Goal: Communication & Community: Answer question/provide support

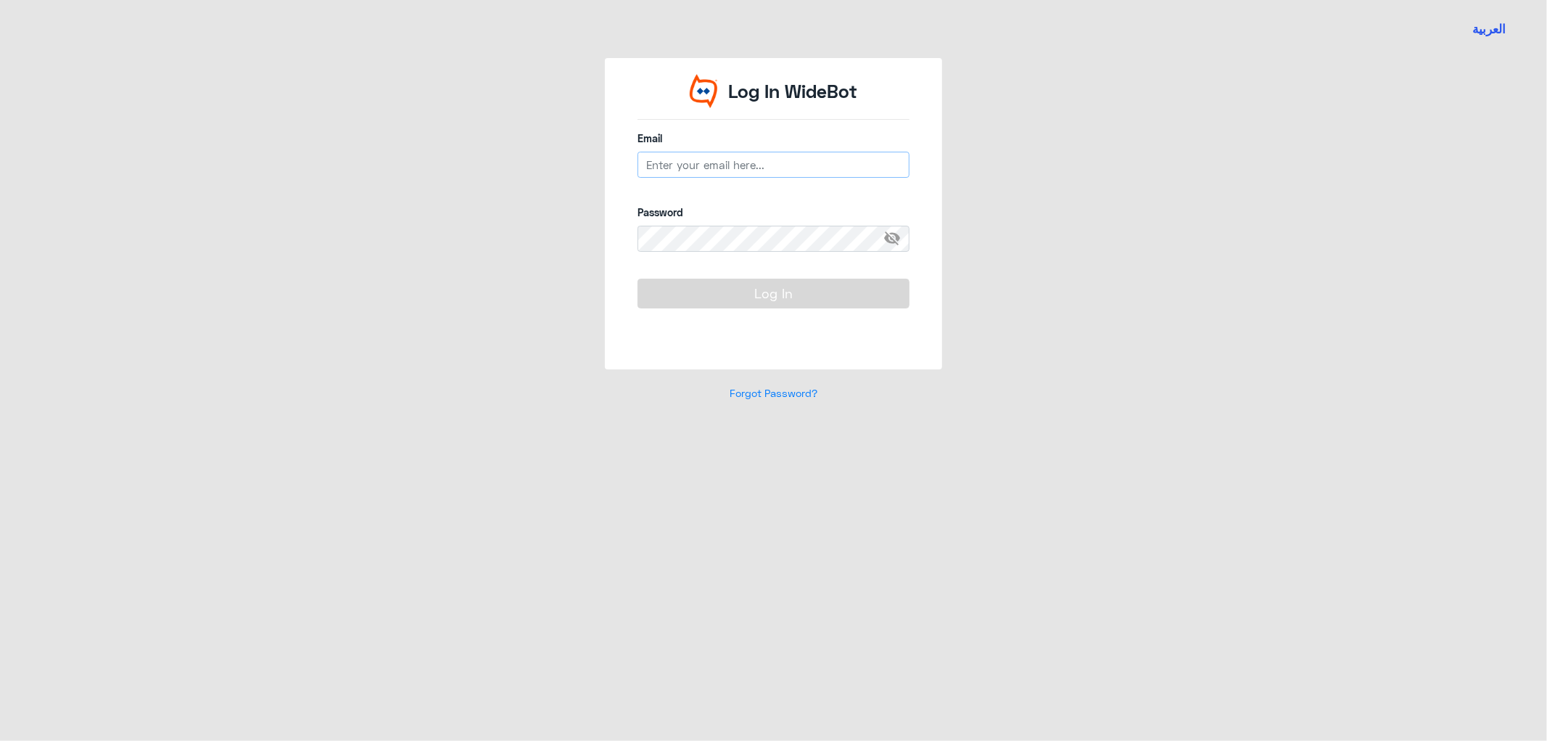
click at [723, 160] on input "email" at bounding box center [774, 165] width 272 height 26
type input "[EMAIL_ADDRESS][DOMAIN_NAME]"
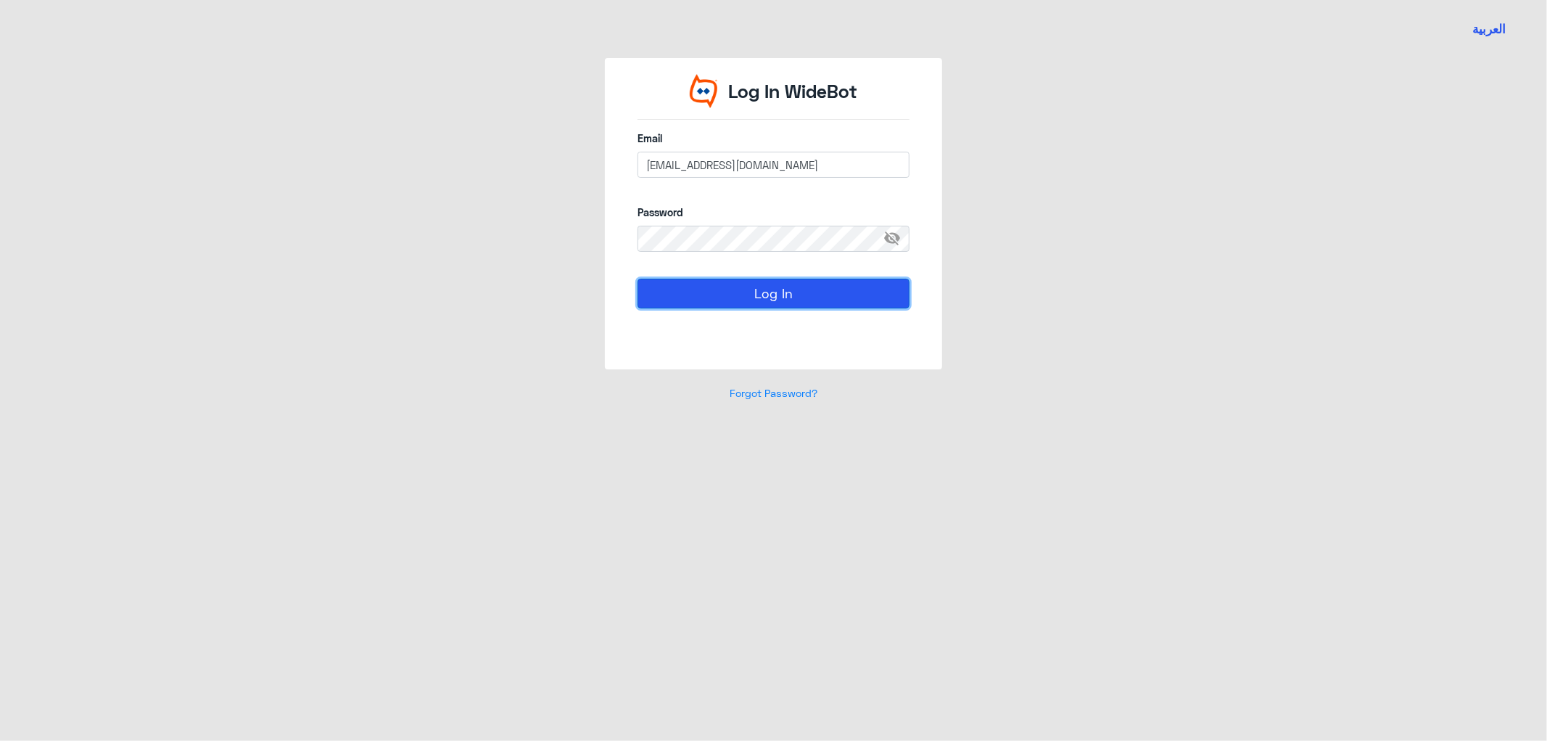
click at [731, 284] on button "Log In" at bounding box center [774, 293] width 272 height 29
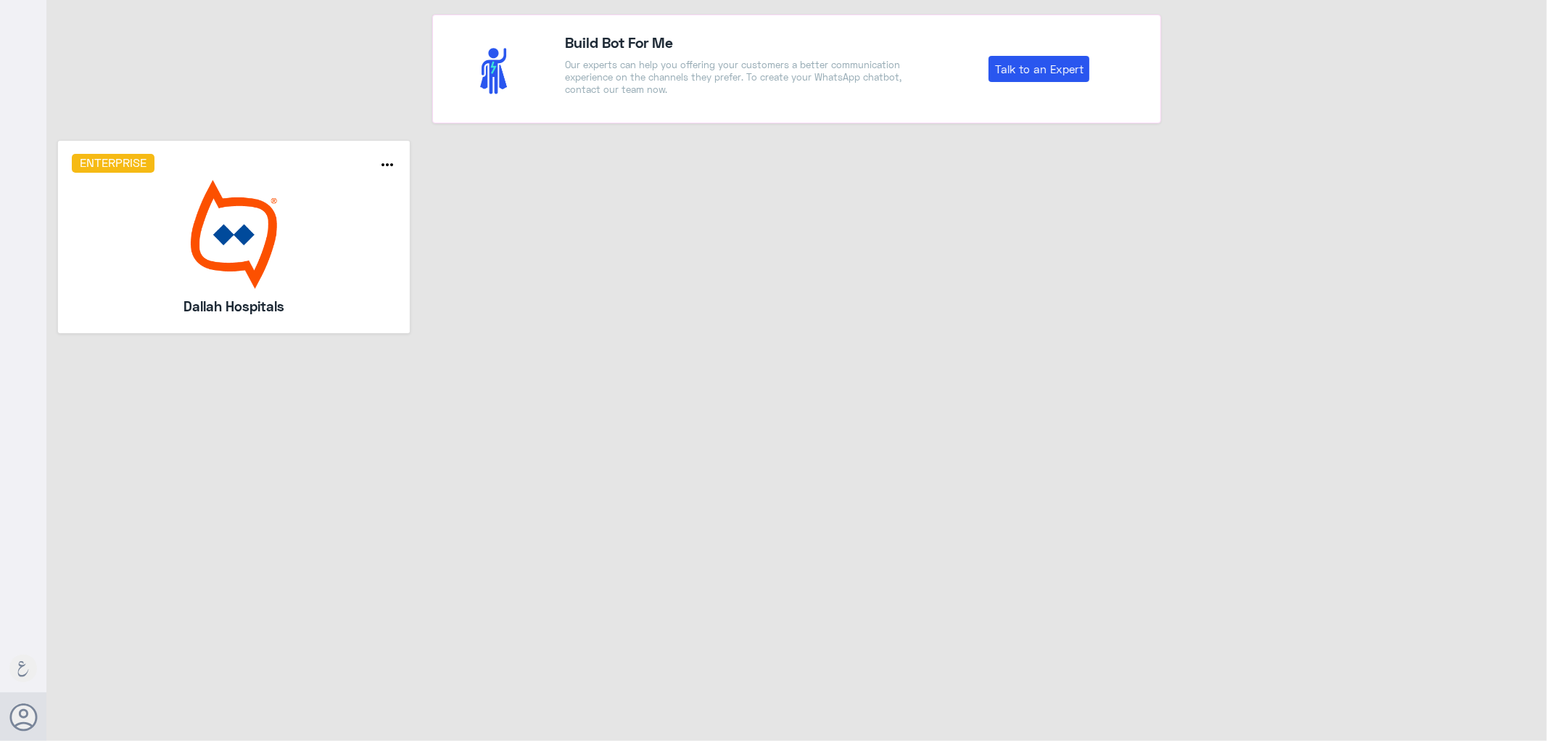
click at [308, 251] on img at bounding box center [234, 234] width 325 height 109
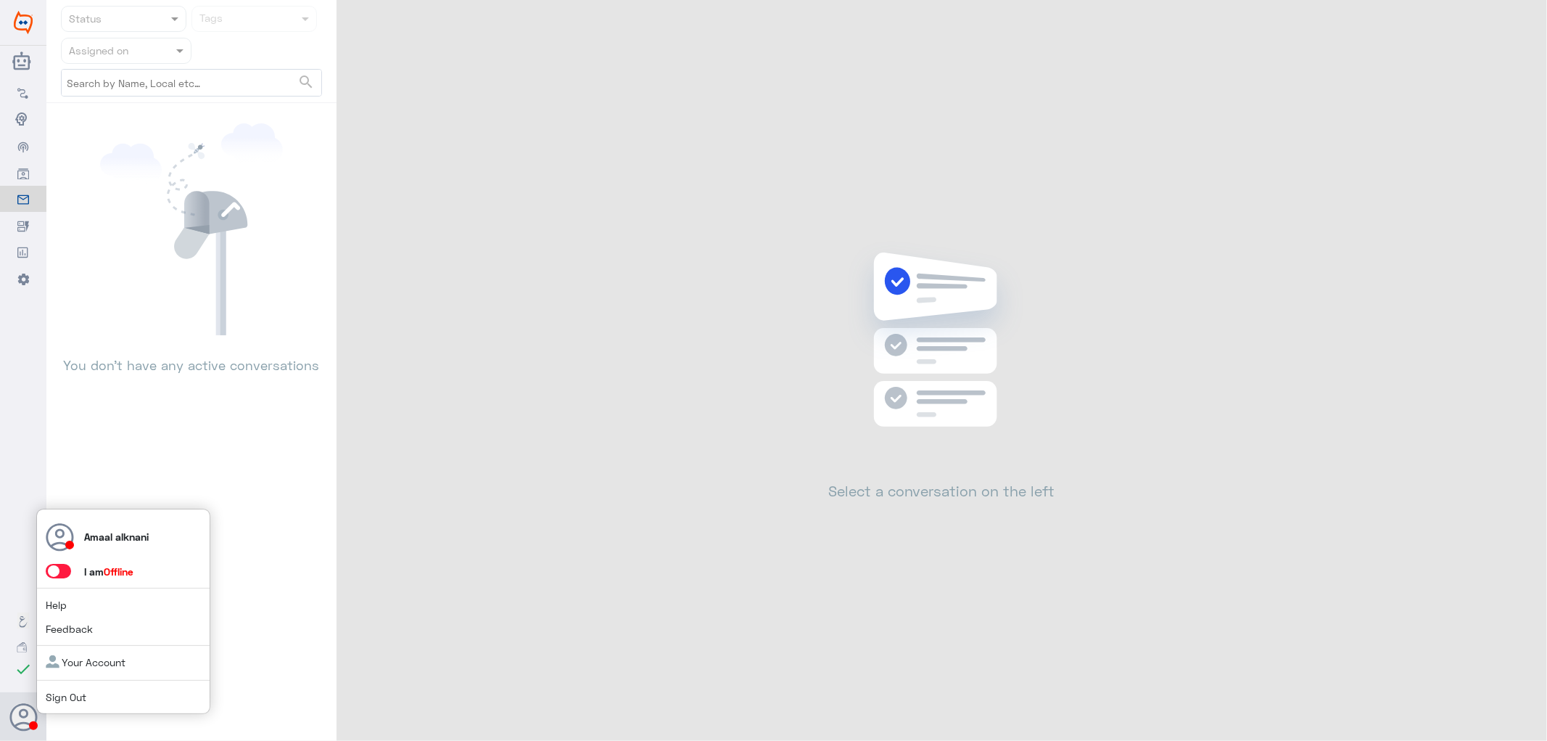
click at [62, 575] on span at bounding box center [58, 571] width 25 height 15
click at [0, 0] on input "checkbox" at bounding box center [0, 0] width 0 height 0
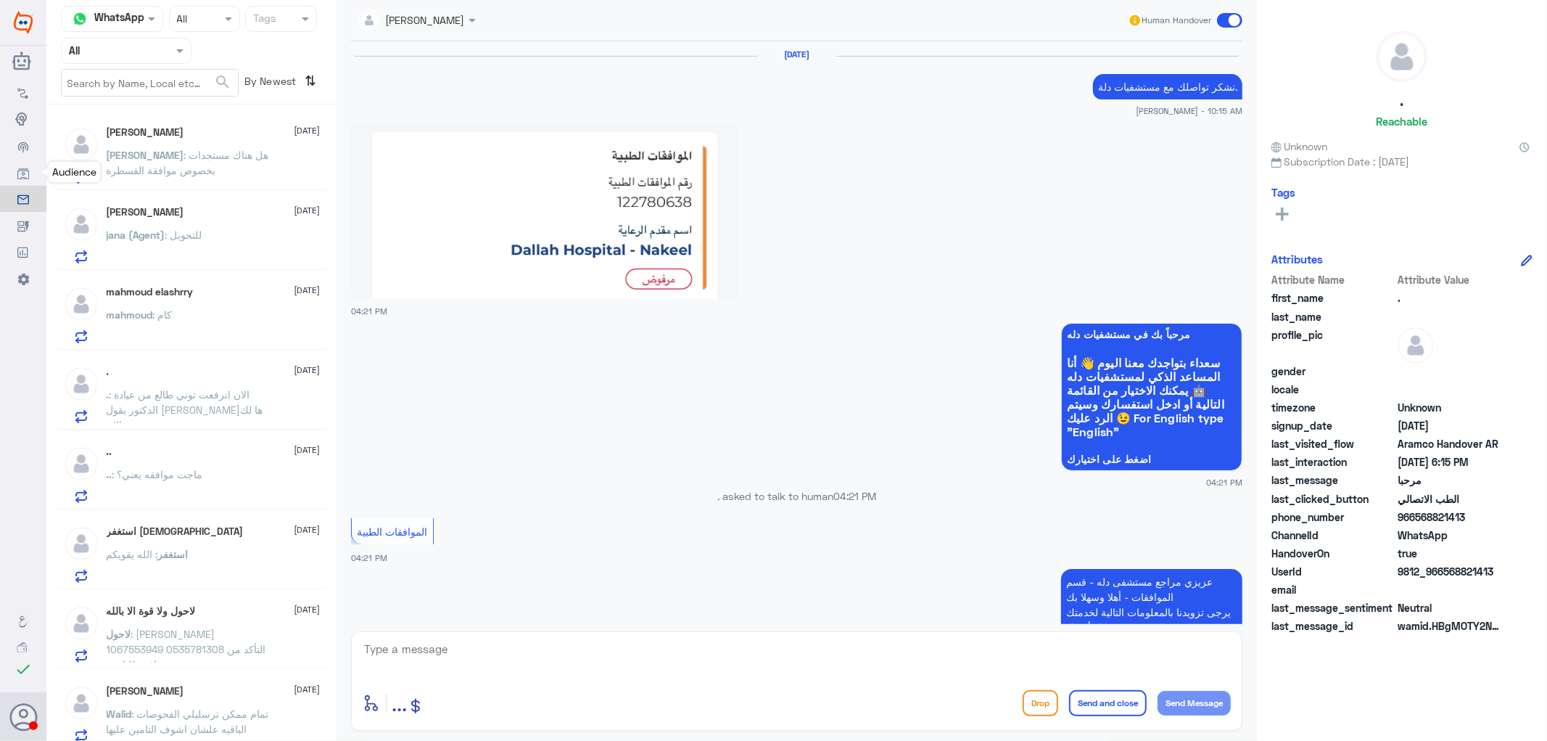
scroll to position [1244, 0]
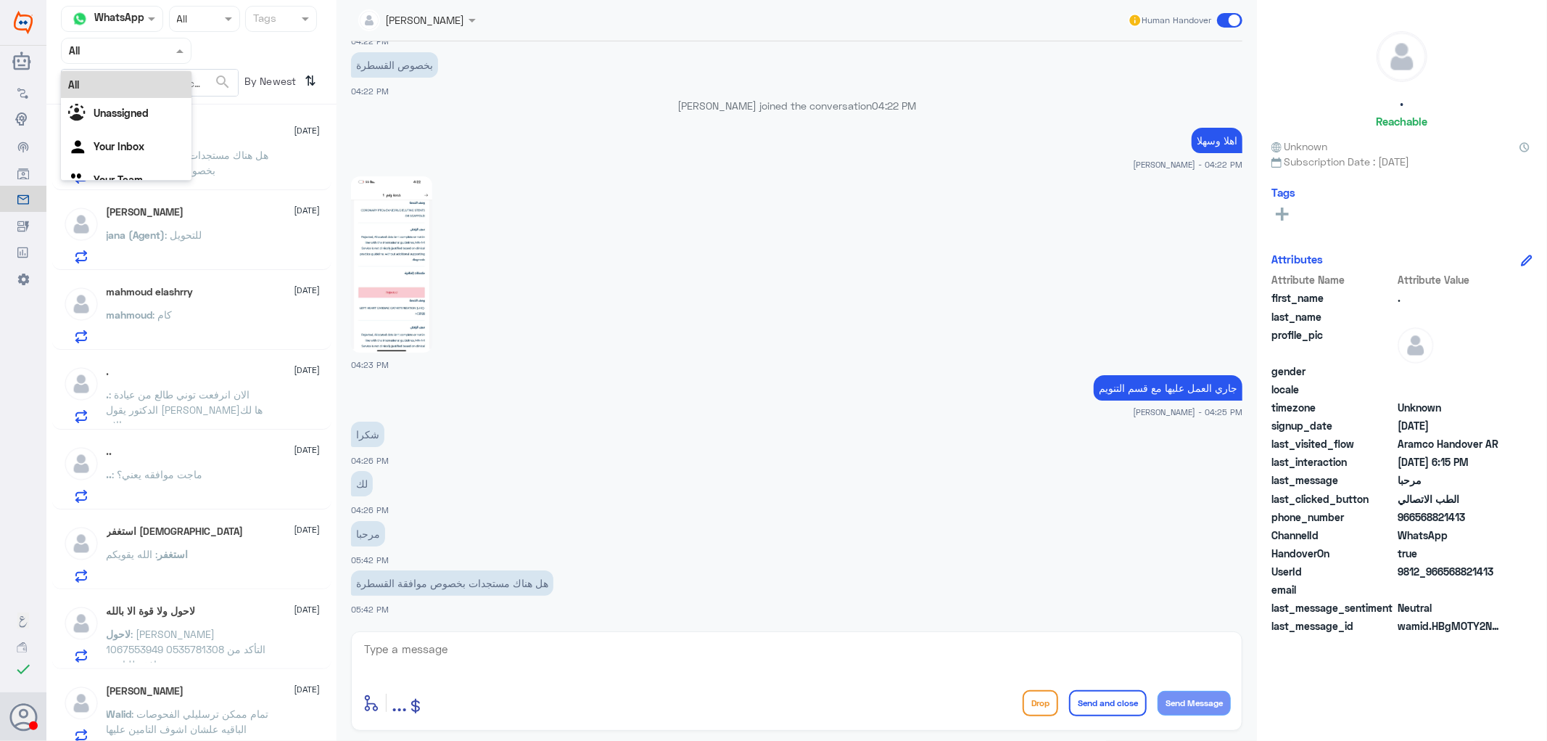
click at [102, 52] on input "text" at bounding box center [109, 50] width 80 height 17
click at [125, 145] on Inbox "Your Inbox" at bounding box center [119, 146] width 51 height 12
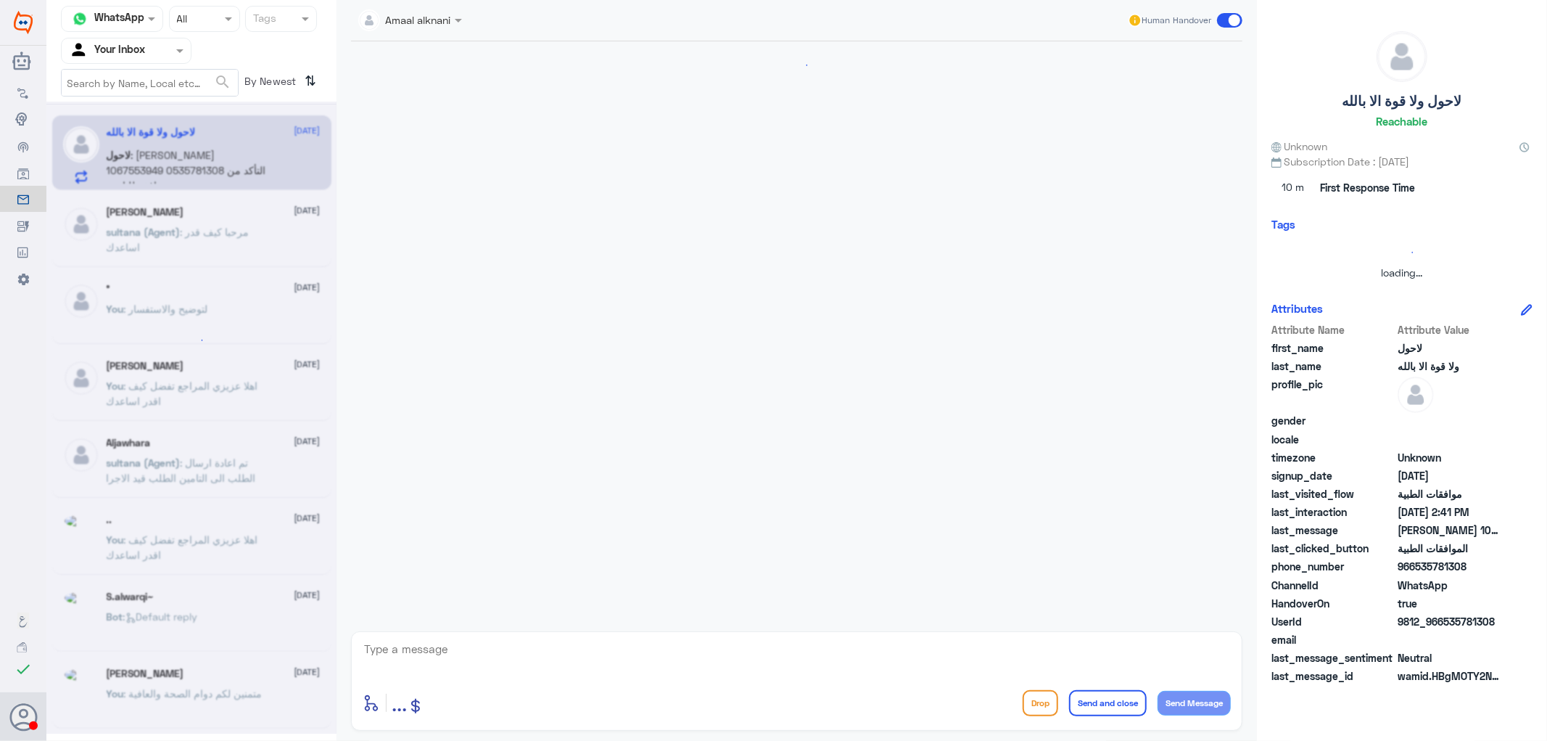
scroll to position [1074, 0]
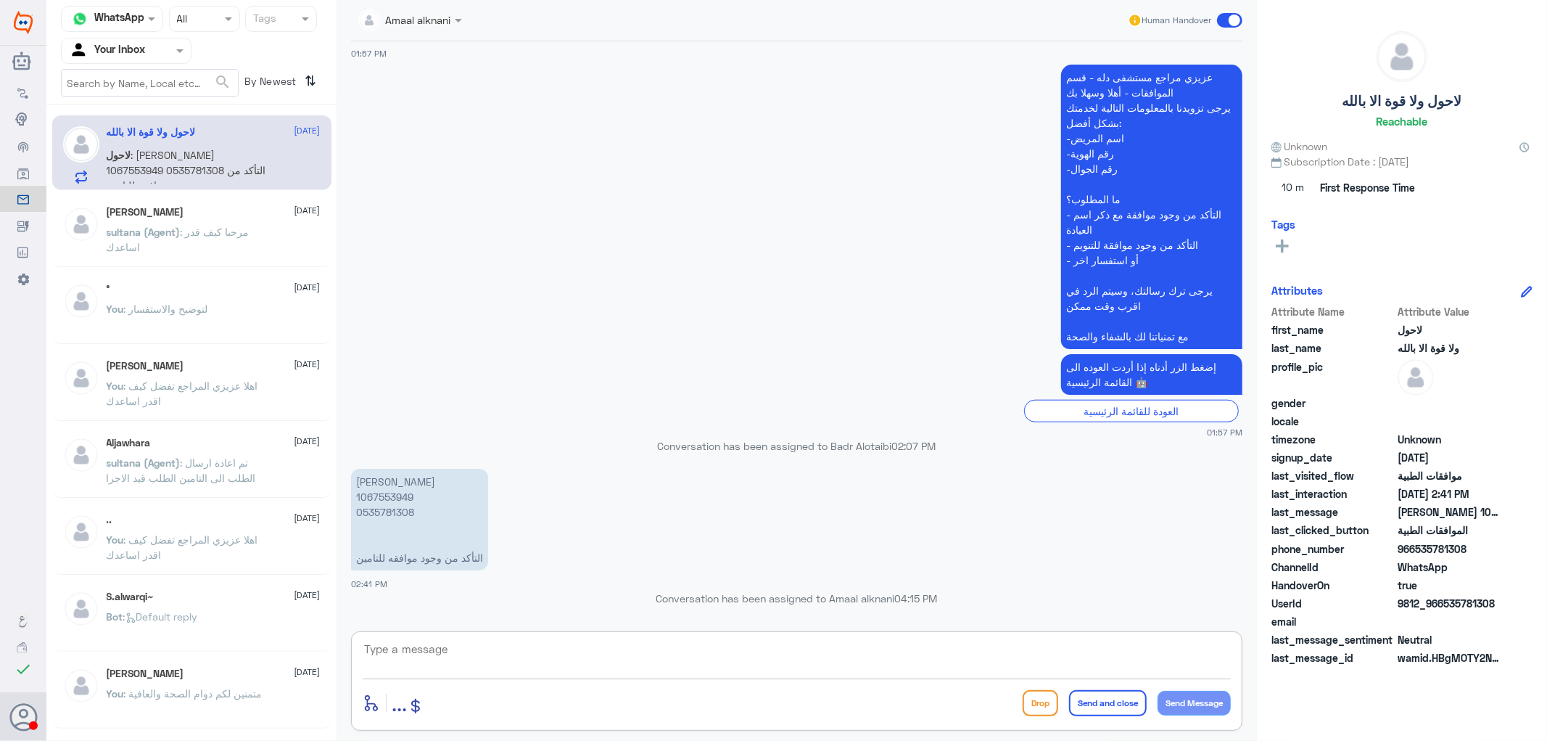
click at [458, 660] on textarea at bounding box center [797, 657] width 868 height 36
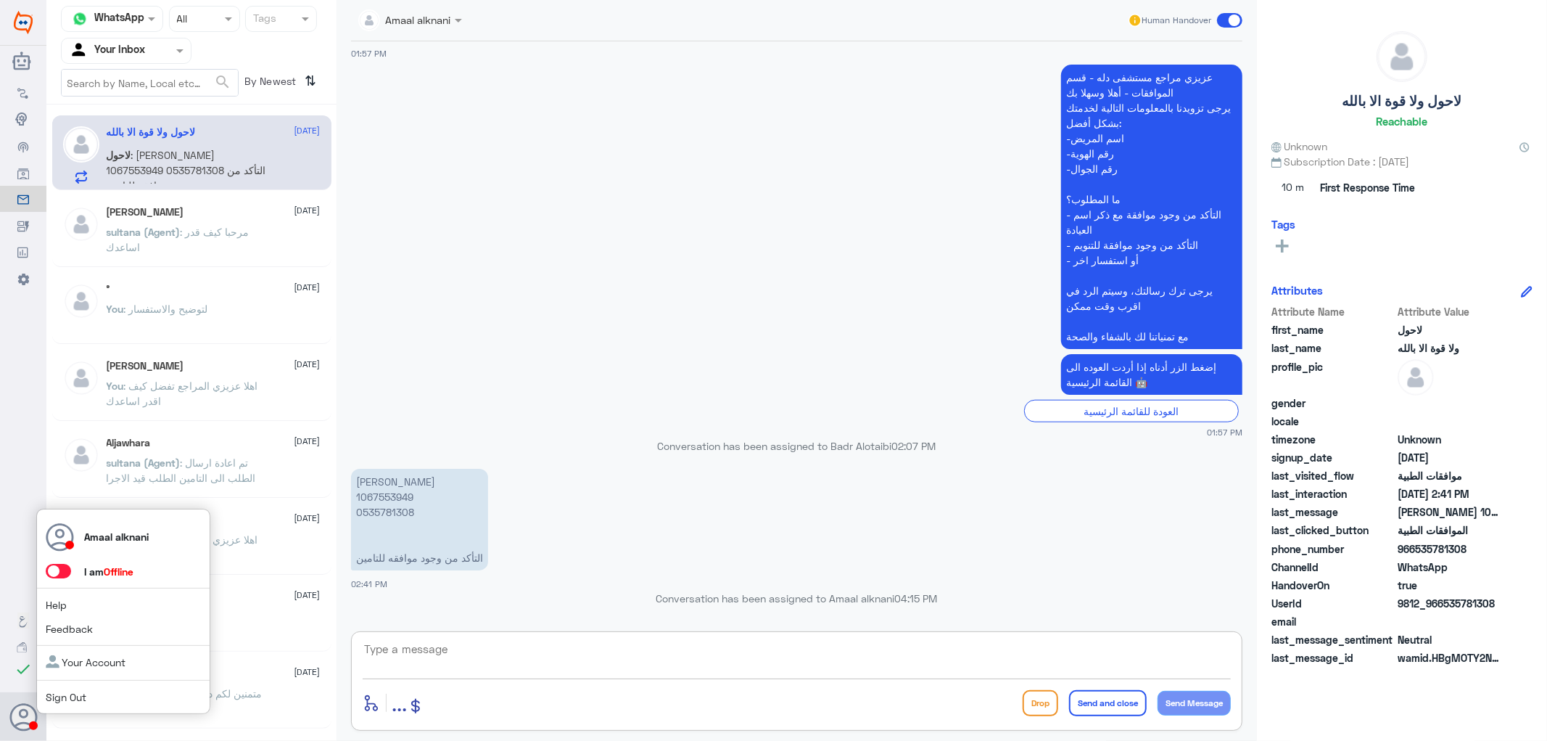
click at [56, 572] on span at bounding box center [58, 571] width 25 height 15
click at [0, 0] on input "checkbox" at bounding box center [0, 0] width 0 height 0
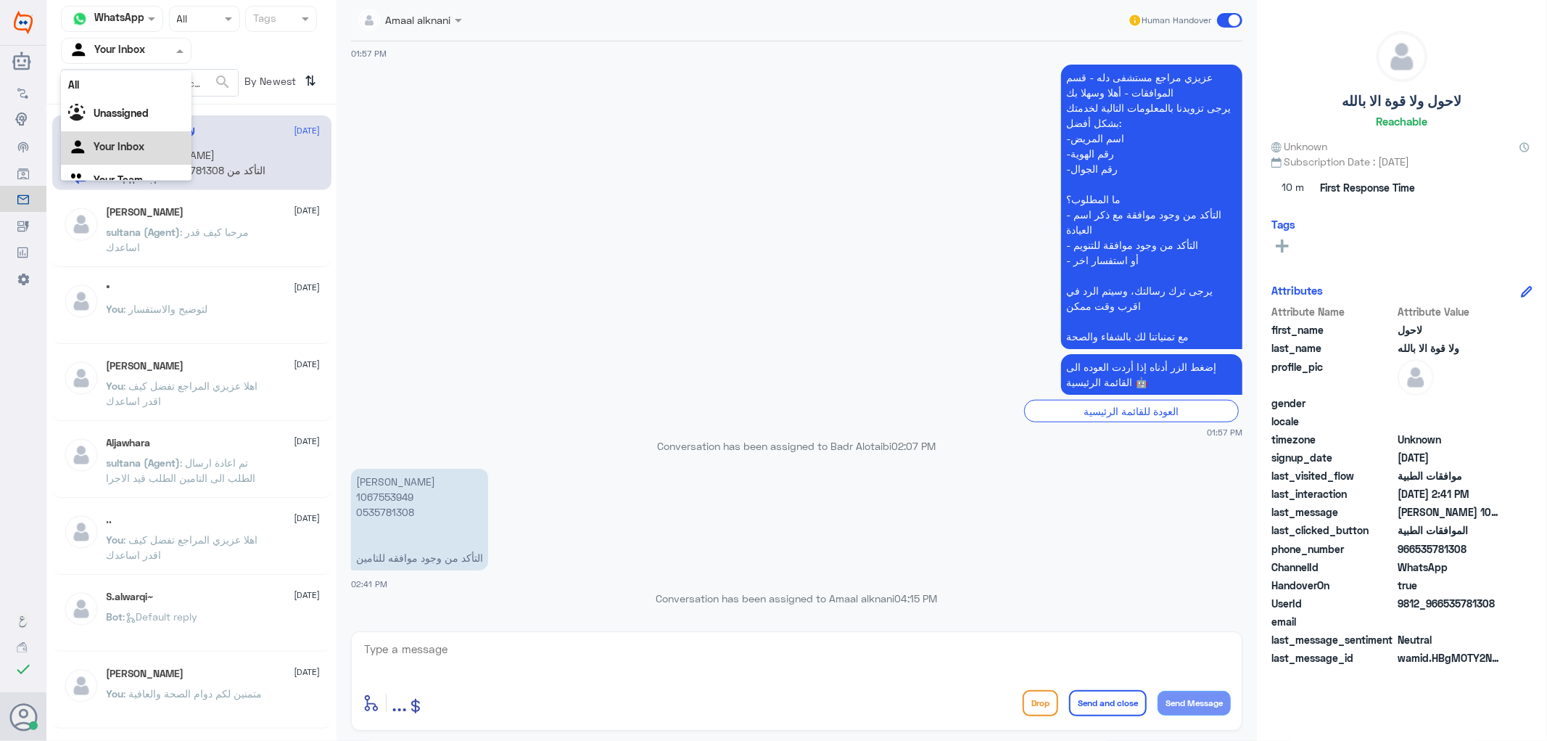
click at [147, 44] on input "text" at bounding box center [109, 50] width 80 height 17
click at [533, 656] on textarea at bounding box center [797, 657] width 868 height 36
click at [405, 504] on p "[PERSON_NAME] 1067553949 0535781308 التأكد من وجود موافقه للتامين" at bounding box center [419, 520] width 137 height 102
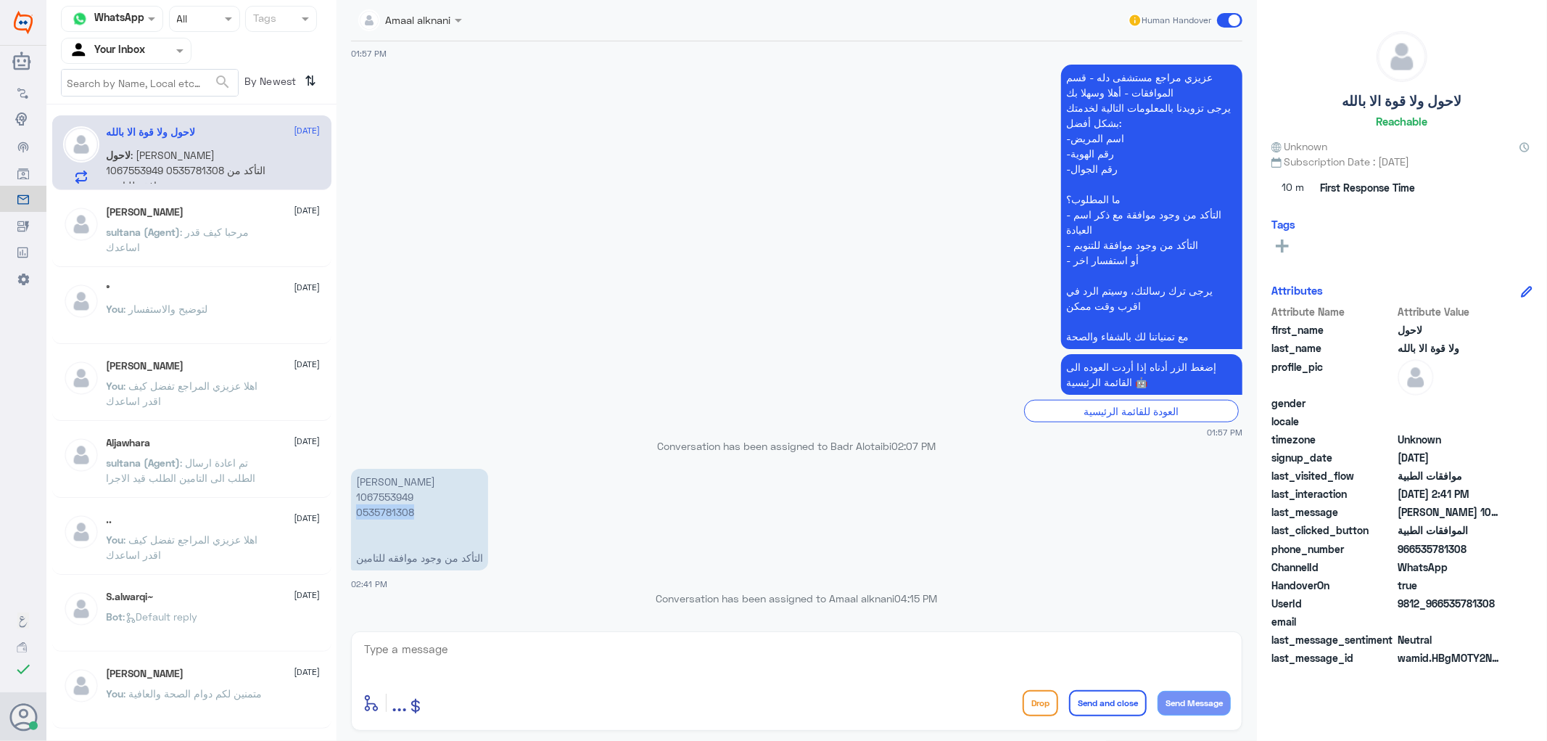
copy p "0535781308"
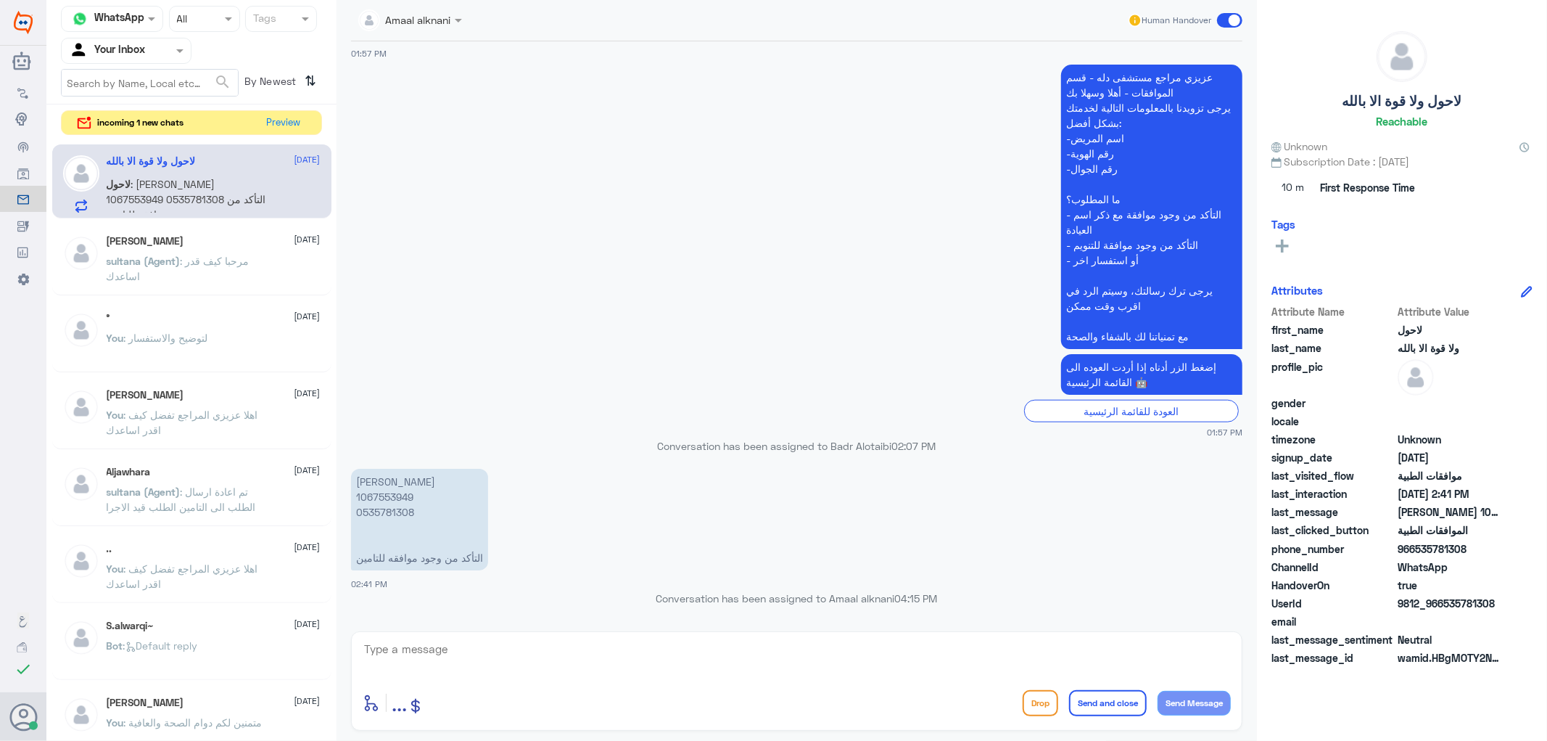
click at [596, 651] on textarea at bounding box center [797, 657] width 868 height 36
click at [379, 505] on p "[PERSON_NAME] 1067553949 0535781308 التأكد من وجود موافقه للتامين" at bounding box center [419, 520] width 137 height 102
copy p "0535781308"
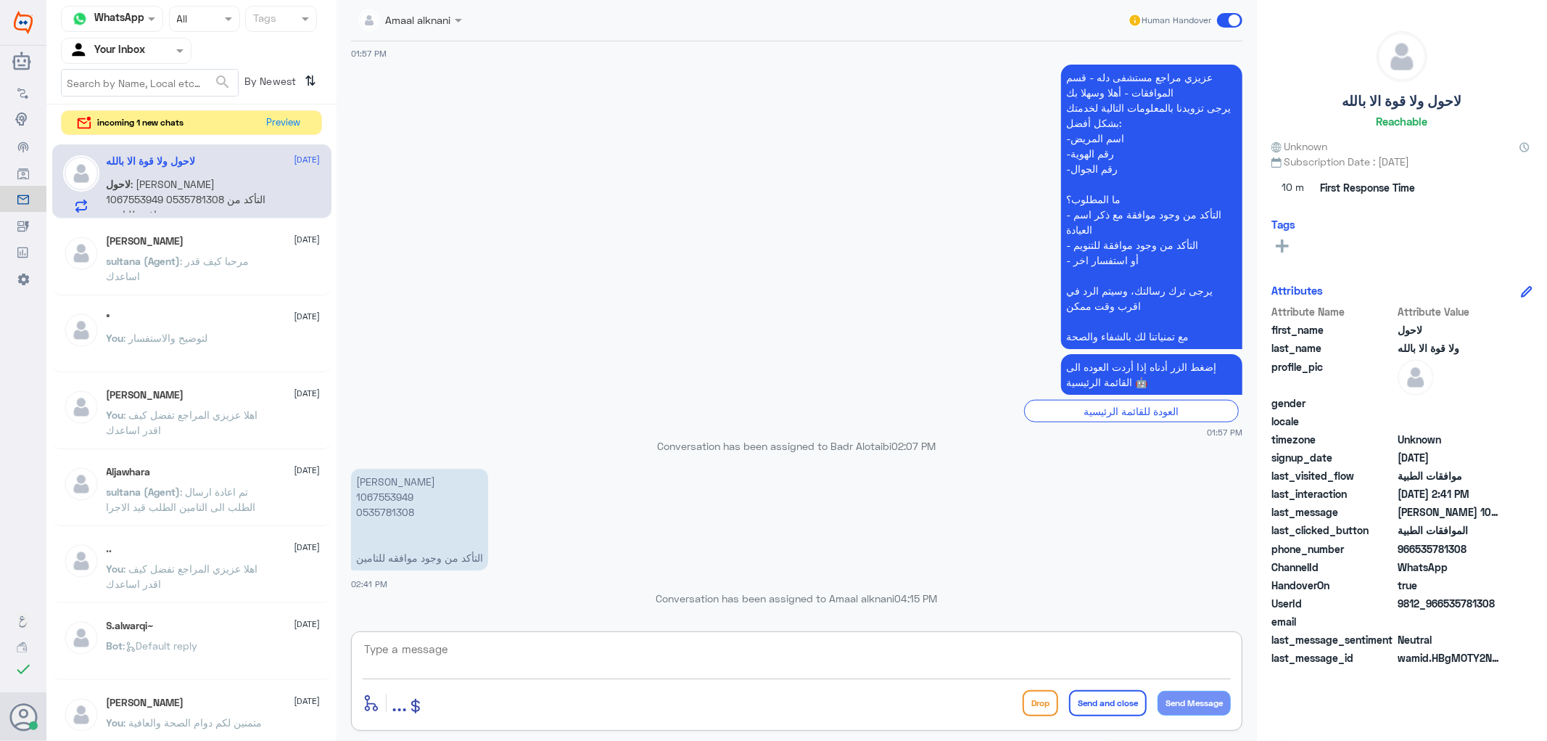
click at [496, 657] on textarea at bounding box center [797, 657] width 868 height 36
type textarea "عفوا مستشفى دلة النخيل ؟"
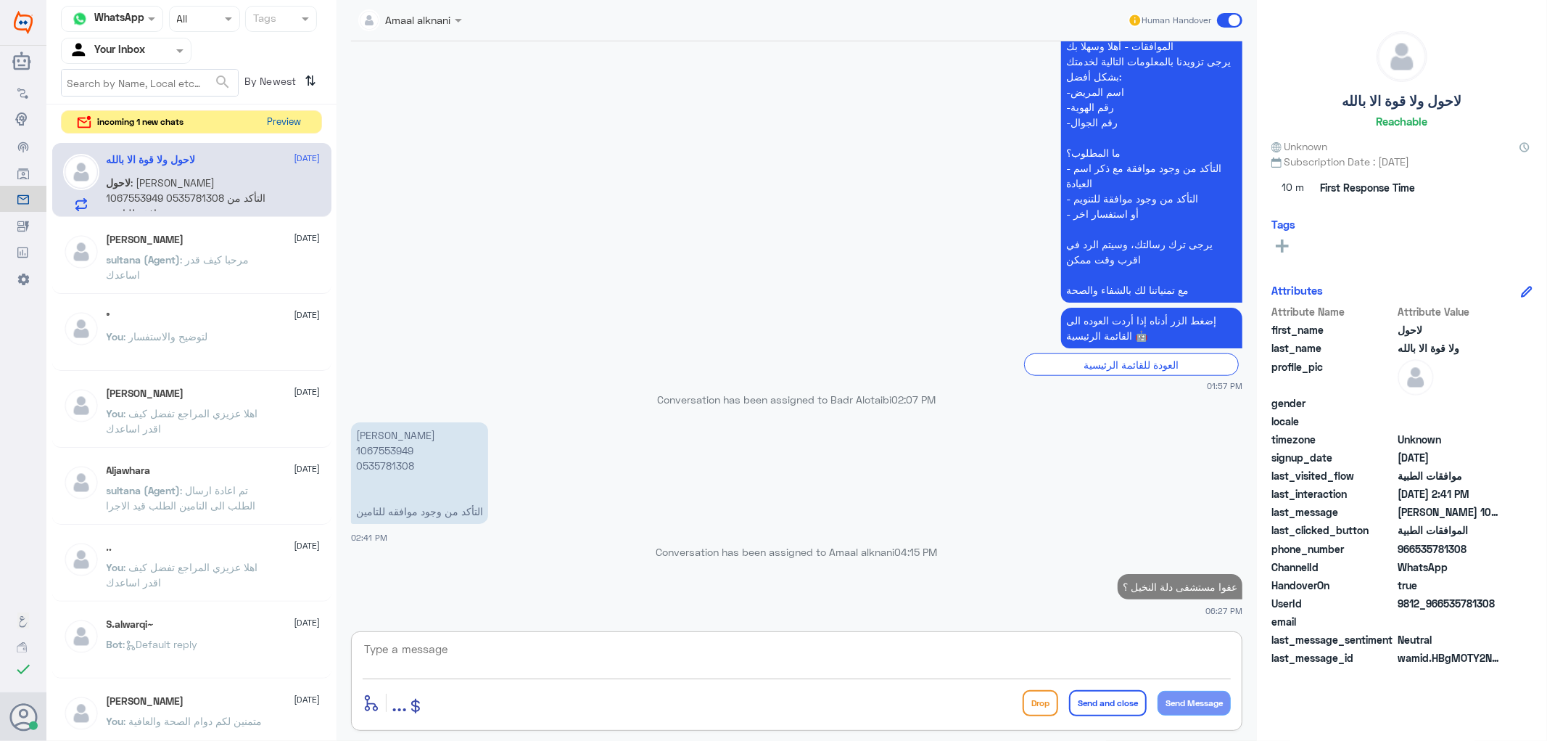
click at [287, 116] on button "Preview" at bounding box center [284, 122] width 45 height 22
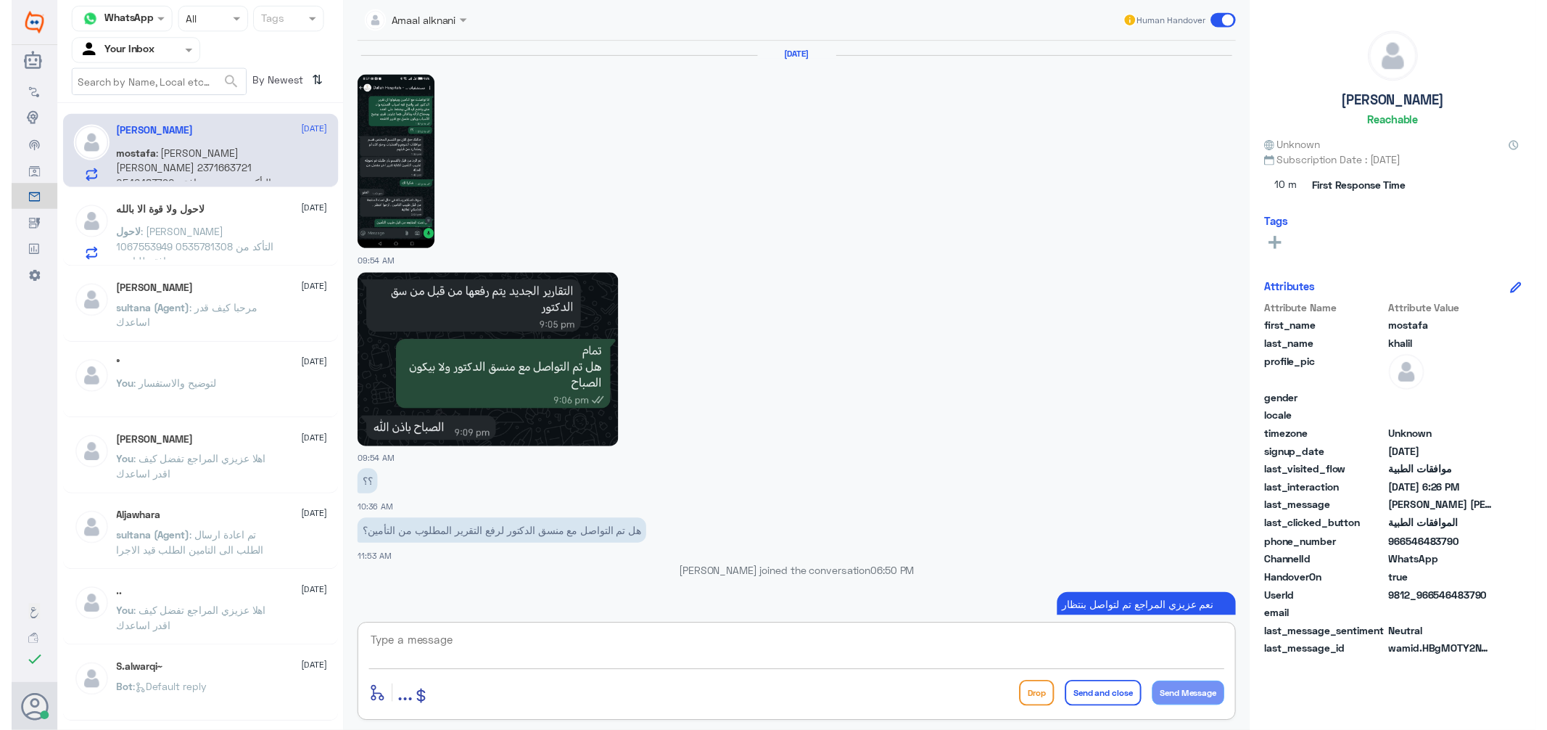
scroll to position [1262, 0]
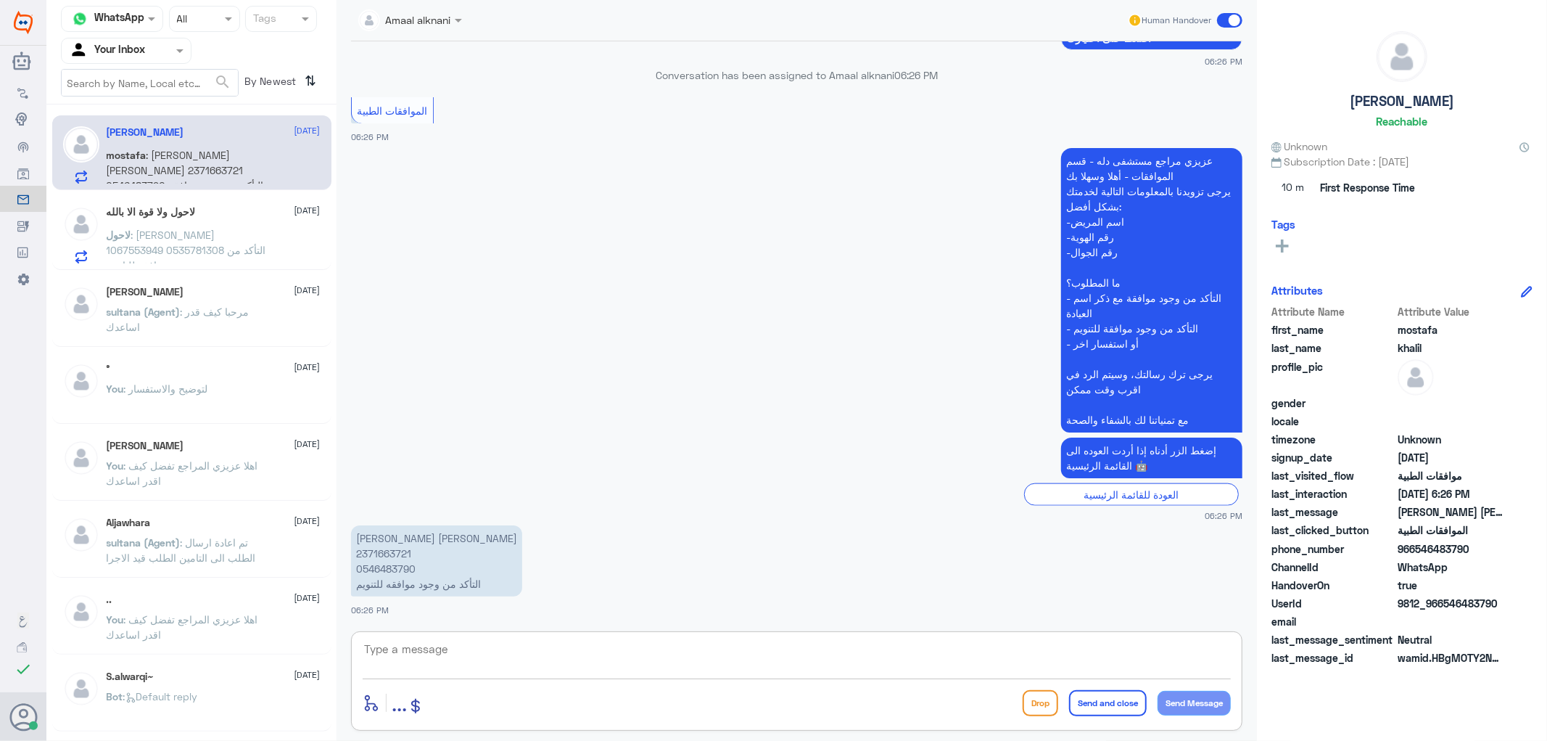
click at [462, 644] on textarea at bounding box center [797, 657] width 868 height 36
click at [383, 569] on p "[PERSON_NAME] [PERSON_NAME] 2371663721 0546483790 التأكد من وجود موافقه للتنويم" at bounding box center [436, 560] width 171 height 71
copy p "0546483790"
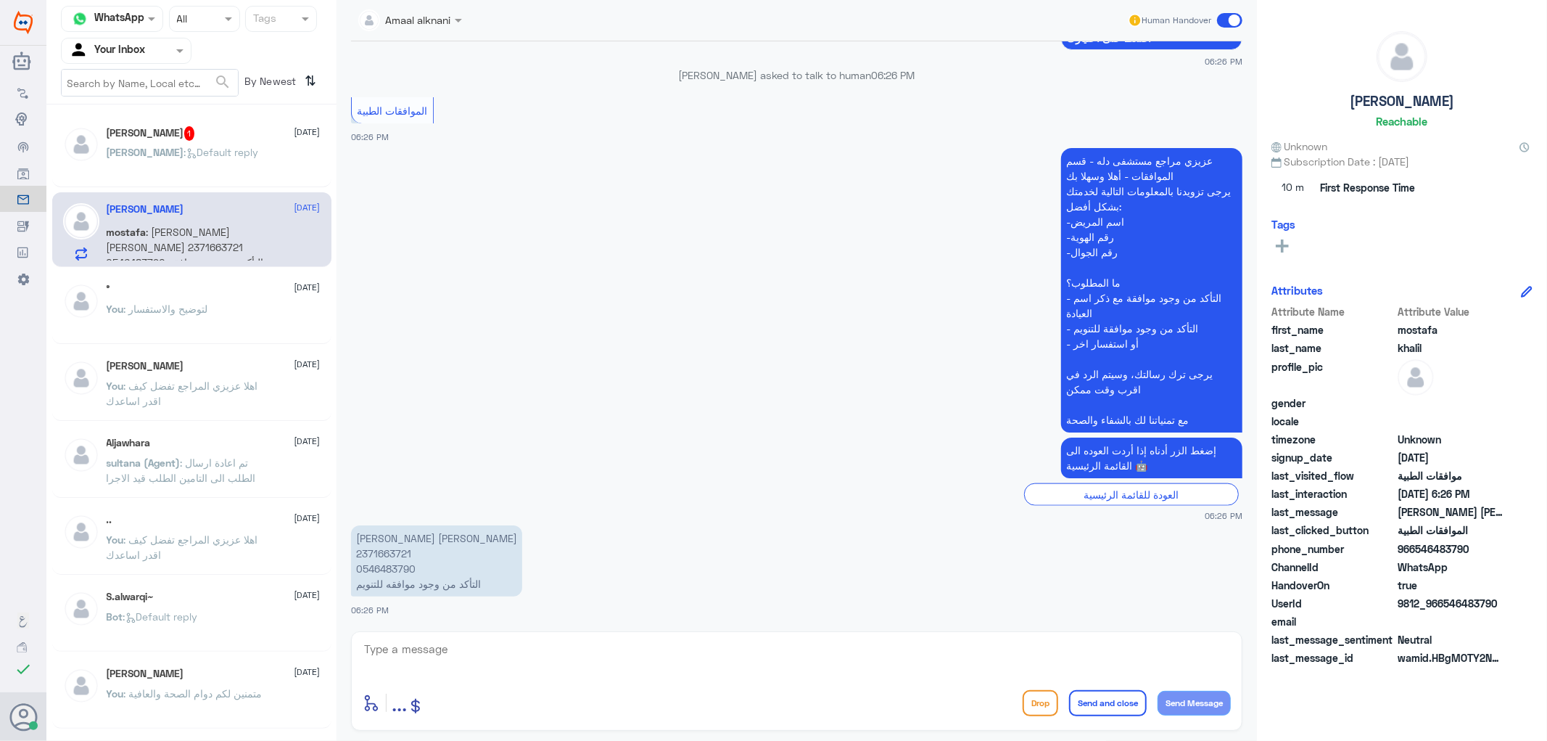
click at [432, 657] on textarea at bounding box center [797, 657] width 868 height 36
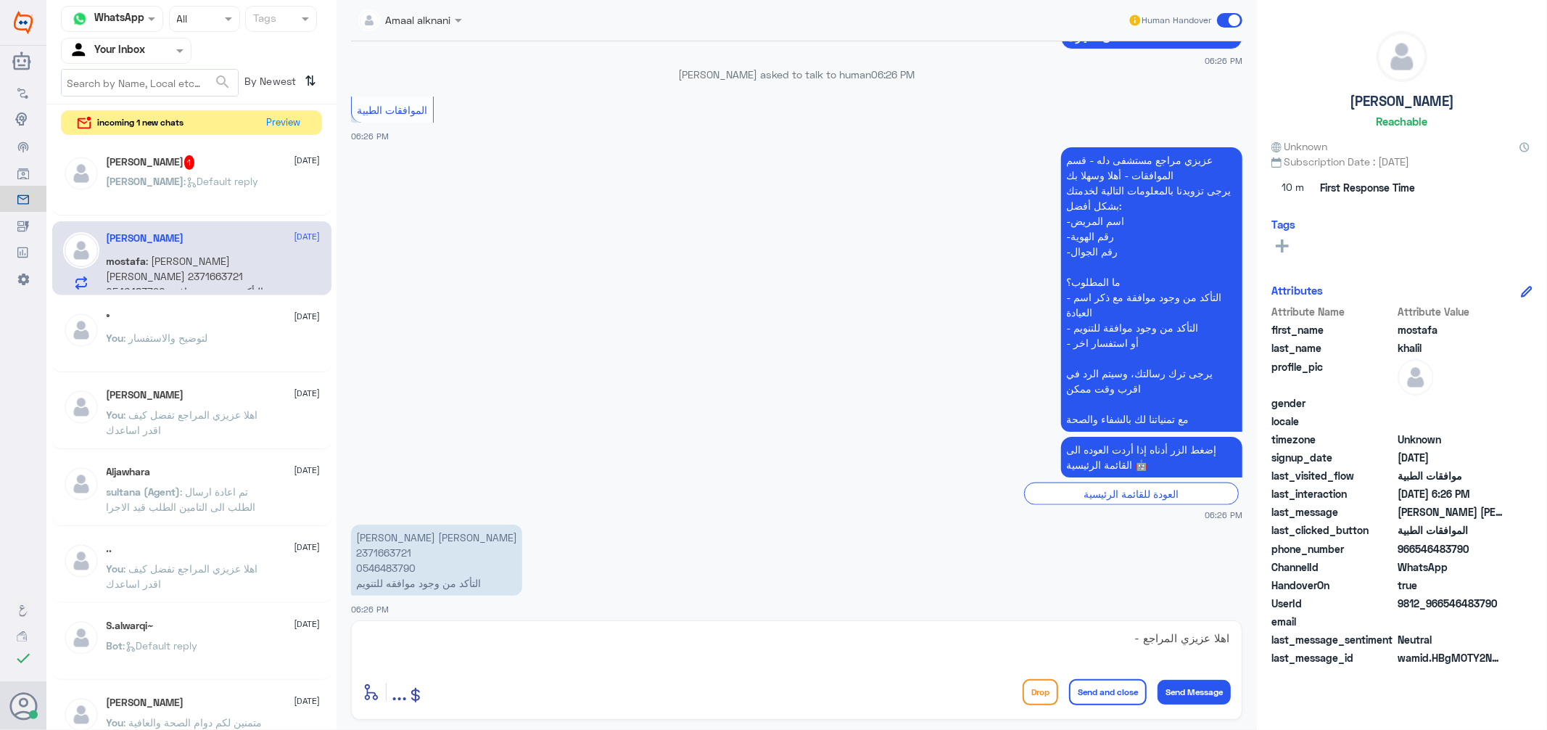
click at [1063, 625] on div "اهلا عزيزي المراجع - enter flow name ... Drop Send and close Send Message" at bounding box center [797, 669] width 892 height 99
click at [1066, 641] on textarea "اهلا عزيزي المراجع -" at bounding box center [797, 646] width 868 height 36
type textarea "اهلا عزيزي المراجع - العملية لازالت مرفوضة"
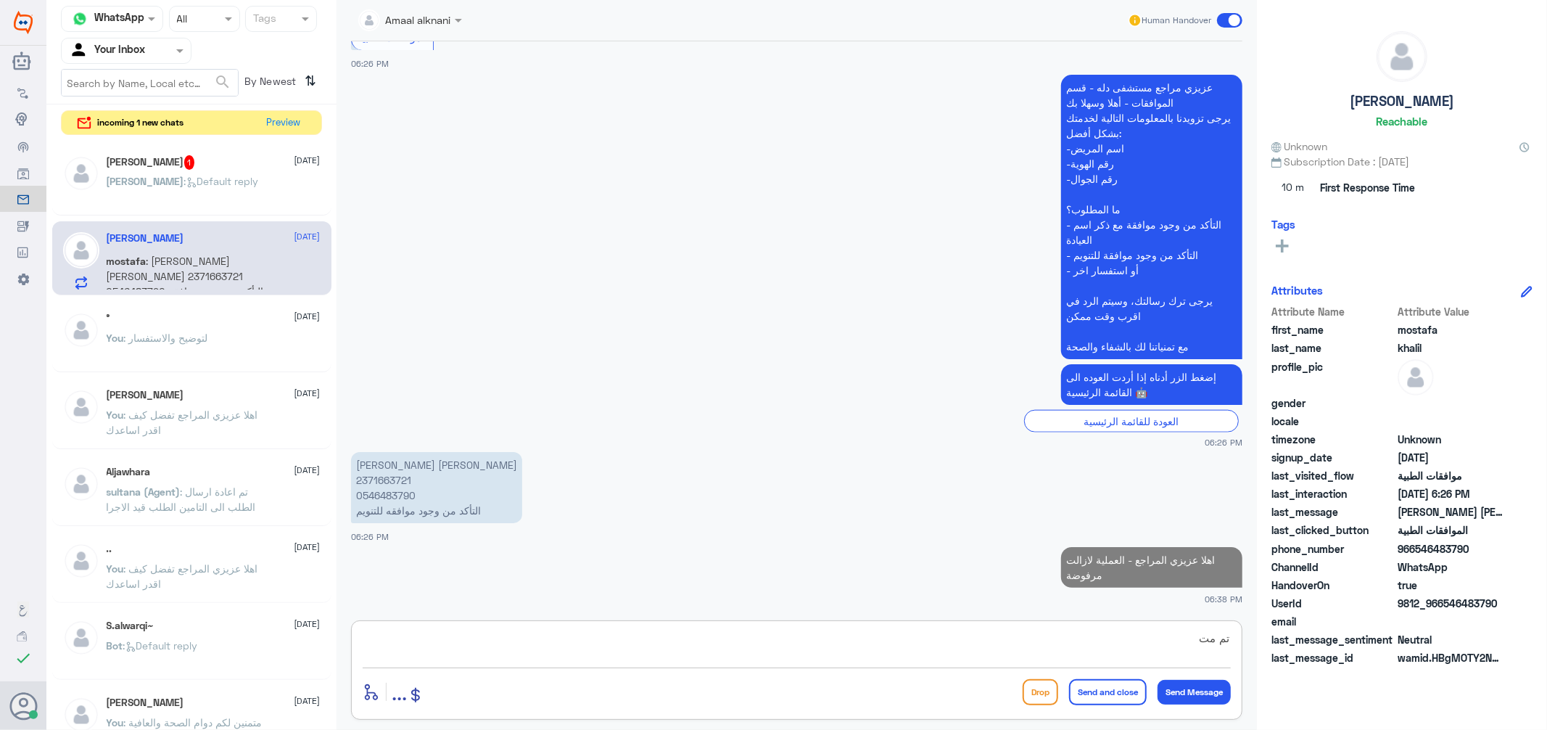
scroll to position [1335, 0]
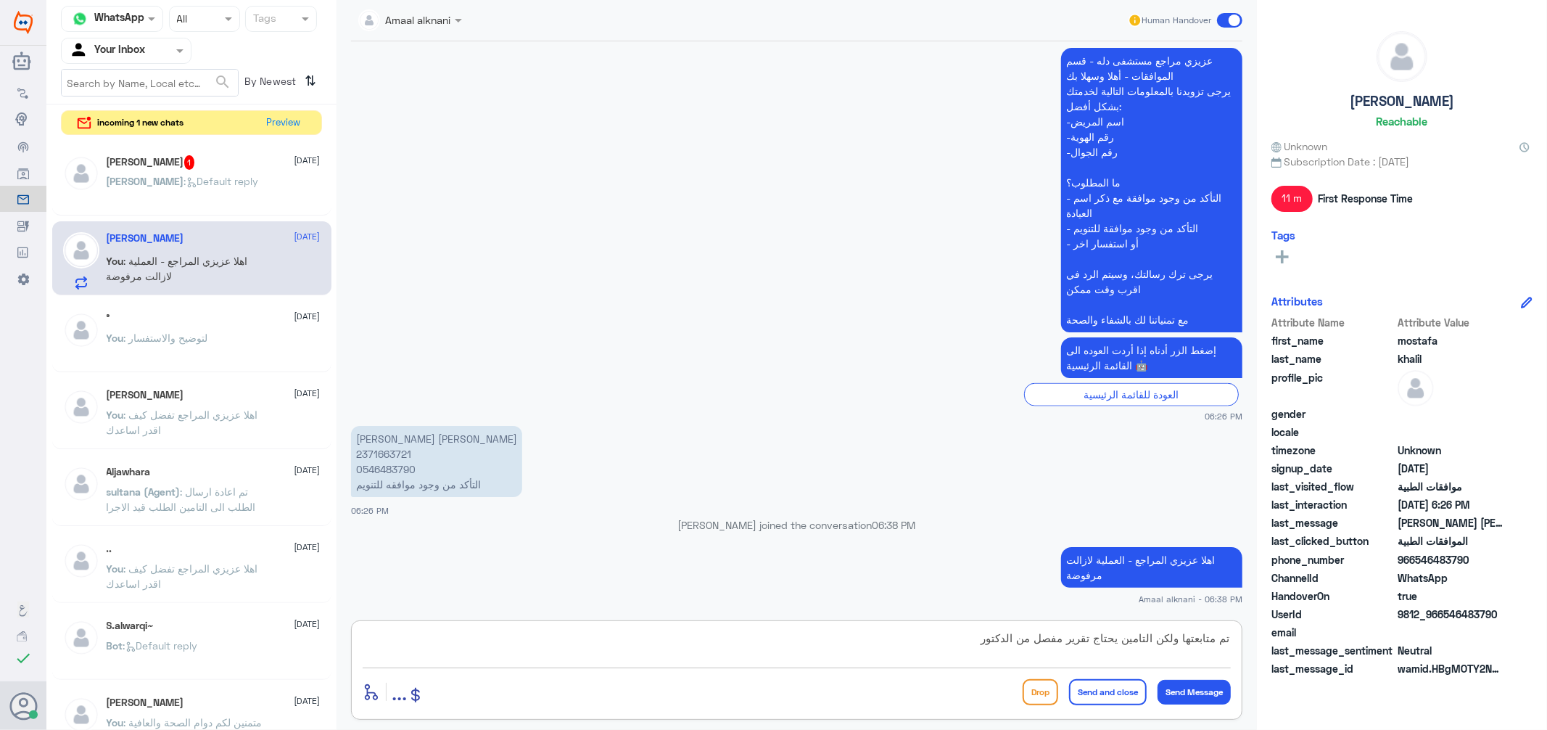
type textarea "تم متابعتها ولكن التامين يحتاج تقرير مفصل من الدكتور"
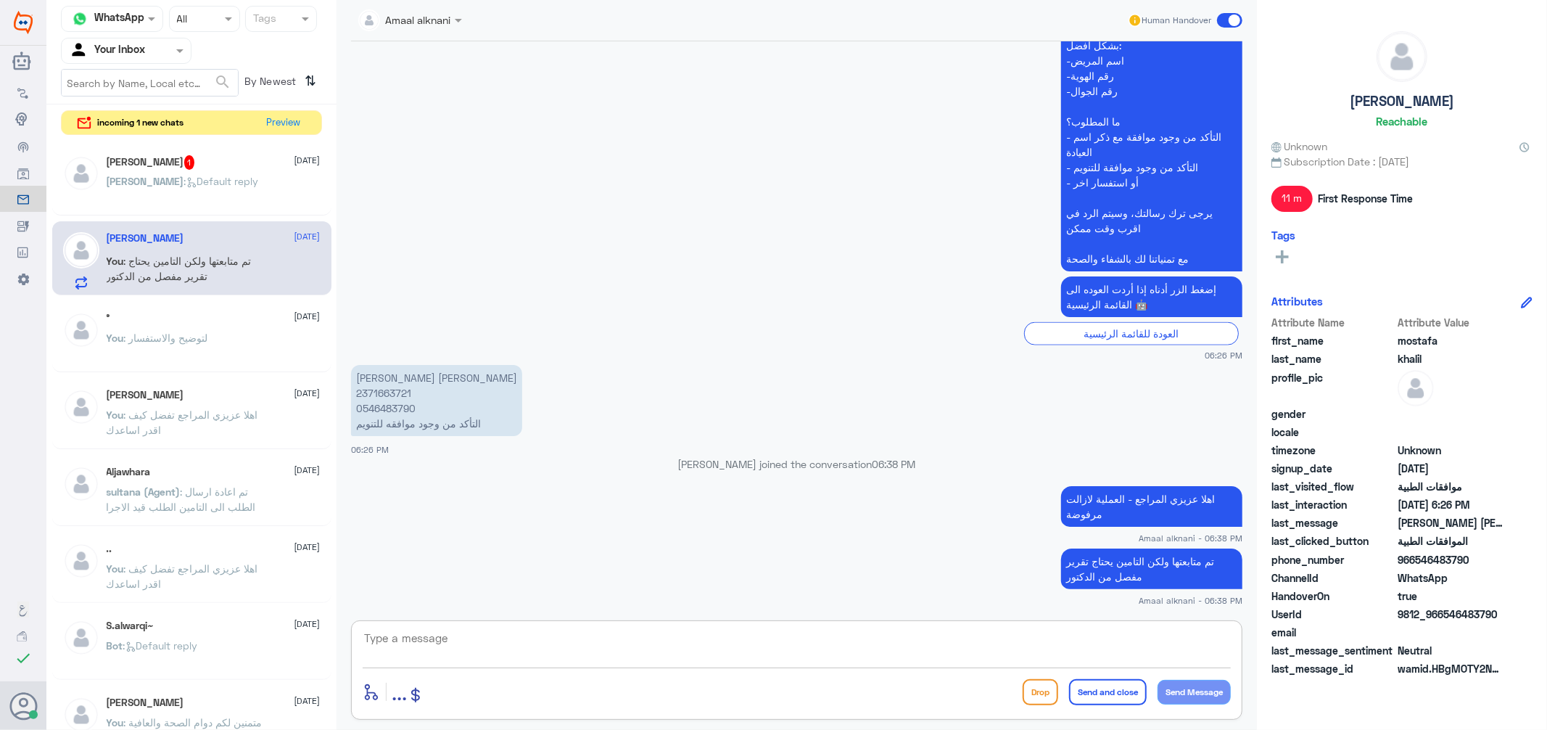
click at [768, 631] on textarea at bounding box center [797, 646] width 868 height 36
click at [777, 647] on textarea at bounding box center [797, 646] width 868 height 36
click at [392, 407] on p "[PERSON_NAME] [PERSON_NAME] 2371663721 0546483790 التأكد من وجود موافقه للتنويم" at bounding box center [436, 400] width 171 height 71
copy p "0546483790"
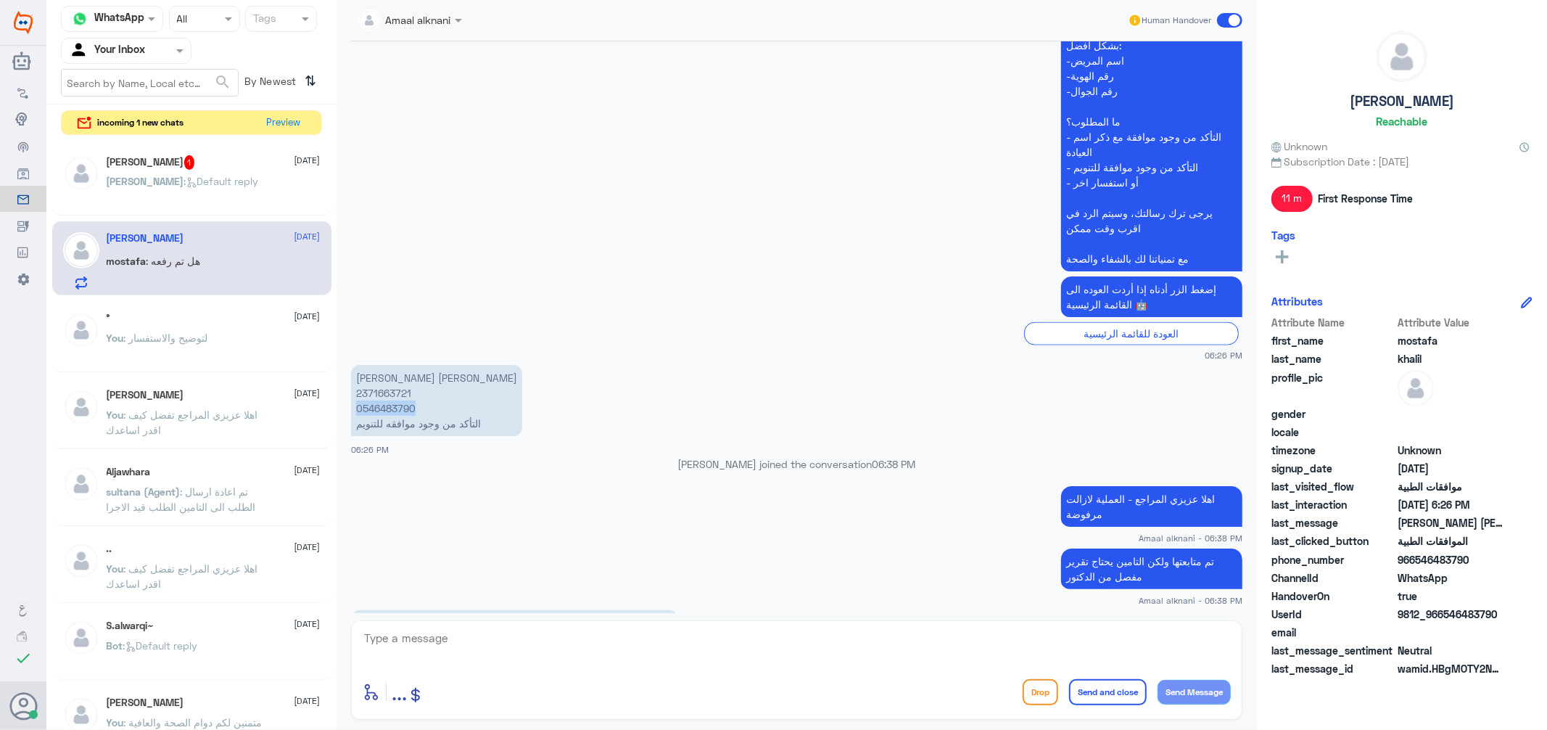
scroll to position [1495, 0]
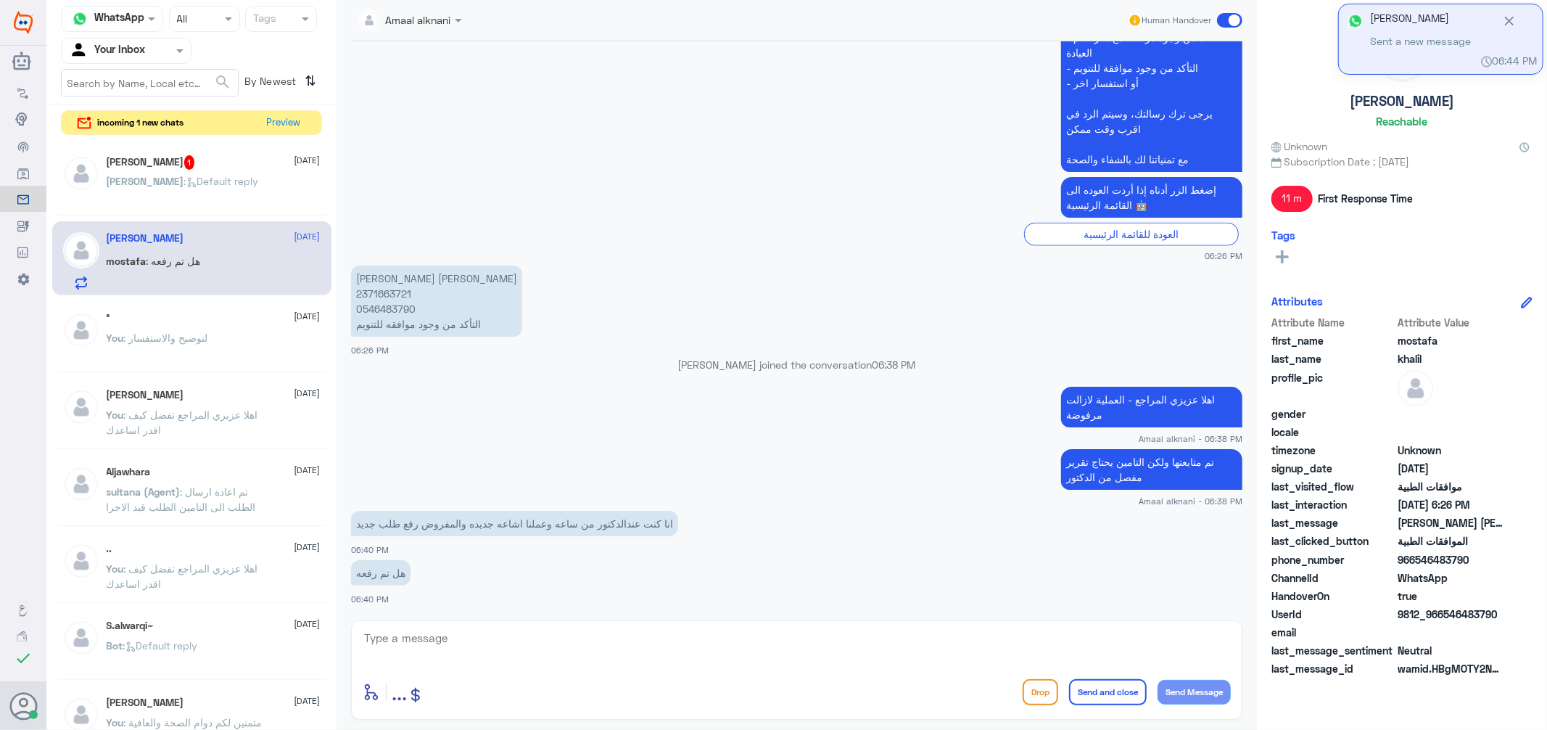
click at [490, 643] on textarea at bounding box center [797, 646] width 868 height 36
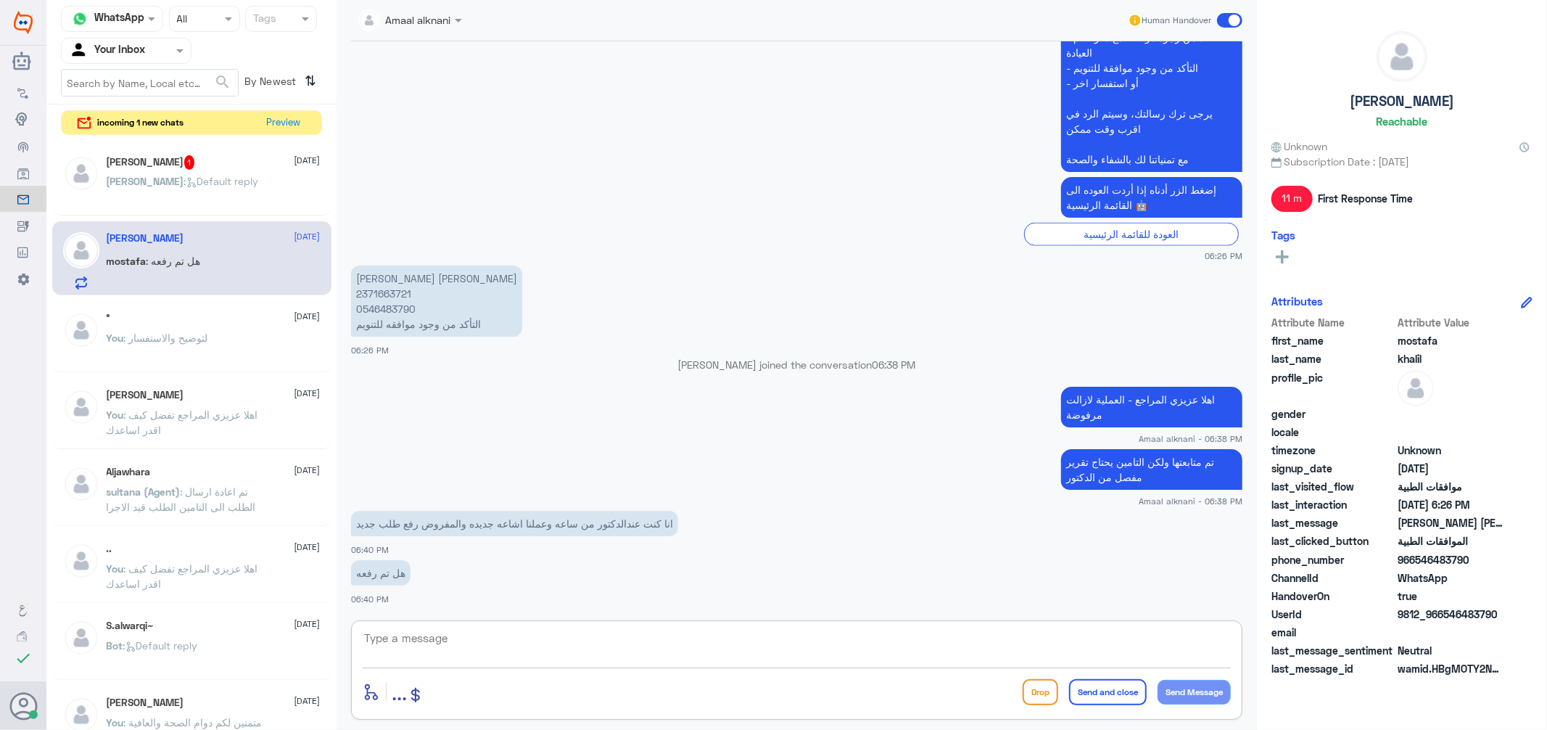
click at [376, 311] on p "[PERSON_NAME] [PERSON_NAME] 2371663721 0546483790 التأكد من وجود موافقه للتنويم" at bounding box center [436, 301] width 171 height 71
copy p "0546483790"
click at [457, 631] on textarea at bounding box center [797, 646] width 868 height 36
click at [403, 313] on p "[PERSON_NAME] [PERSON_NAME] 2371663721 0546483790 التأكد من وجود موافقه للتنويم" at bounding box center [436, 301] width 171 height 71
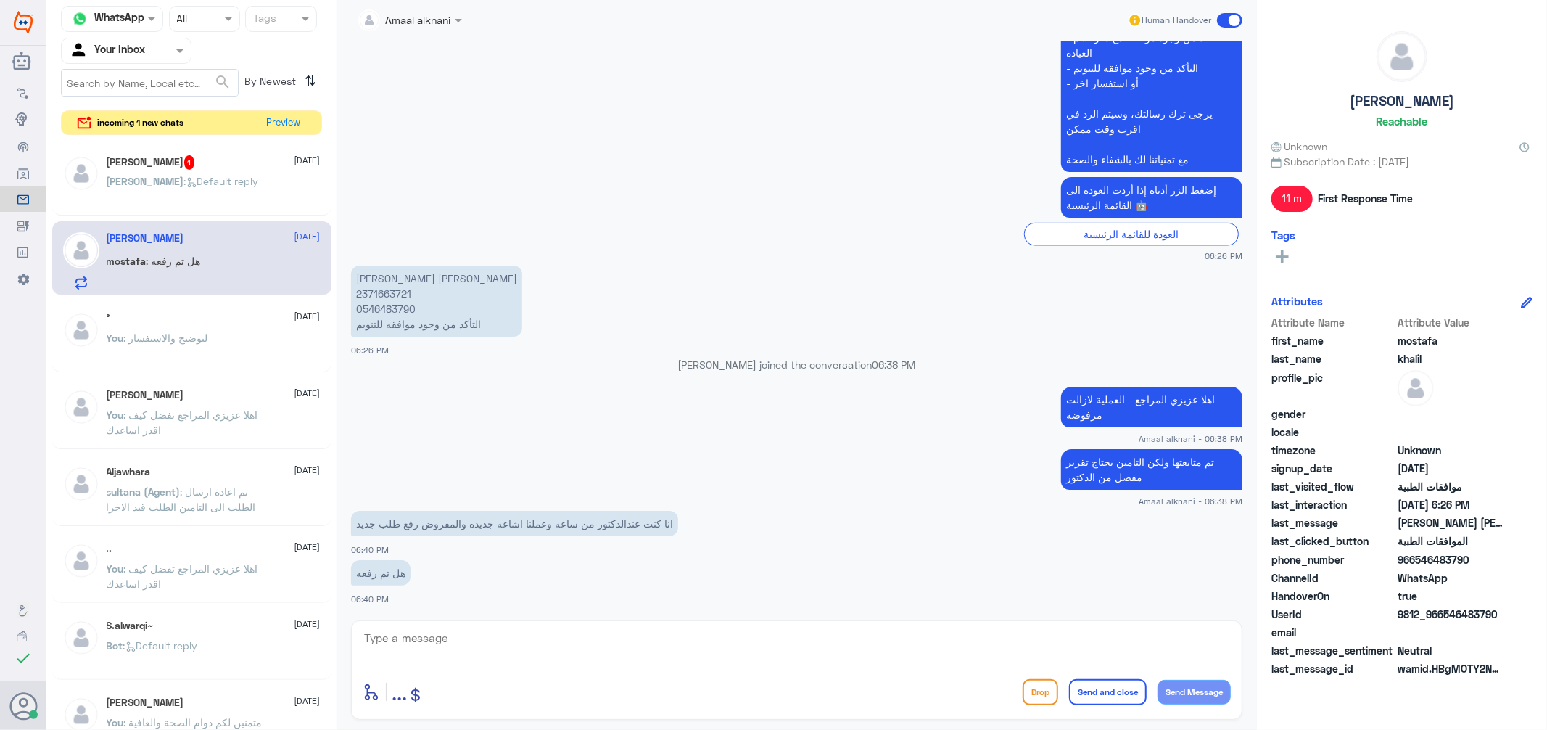
click at [402, 303] on p "[PERSON_NAME] [PERSON_NAME] 2371663721 0546483790 التأكد من وجود موافقه للتنويم" at bounding box center [436, 301] width 171 height 71
copy p "0546483790"
click at [498, 630] on textarea at bounding box center [797, 646] width 868 height 36
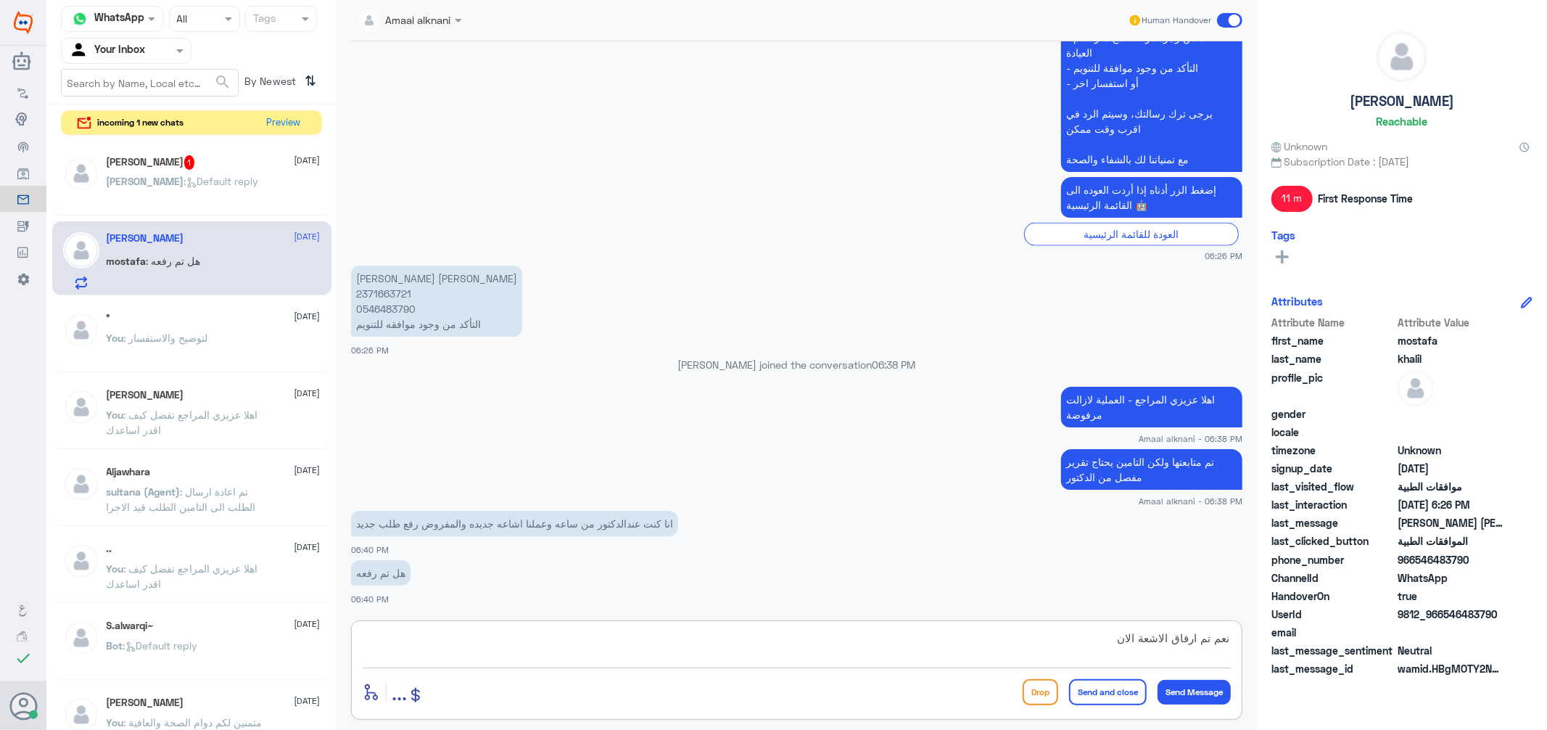
type textarea "نعم تم ارفاق الاشعة الان"
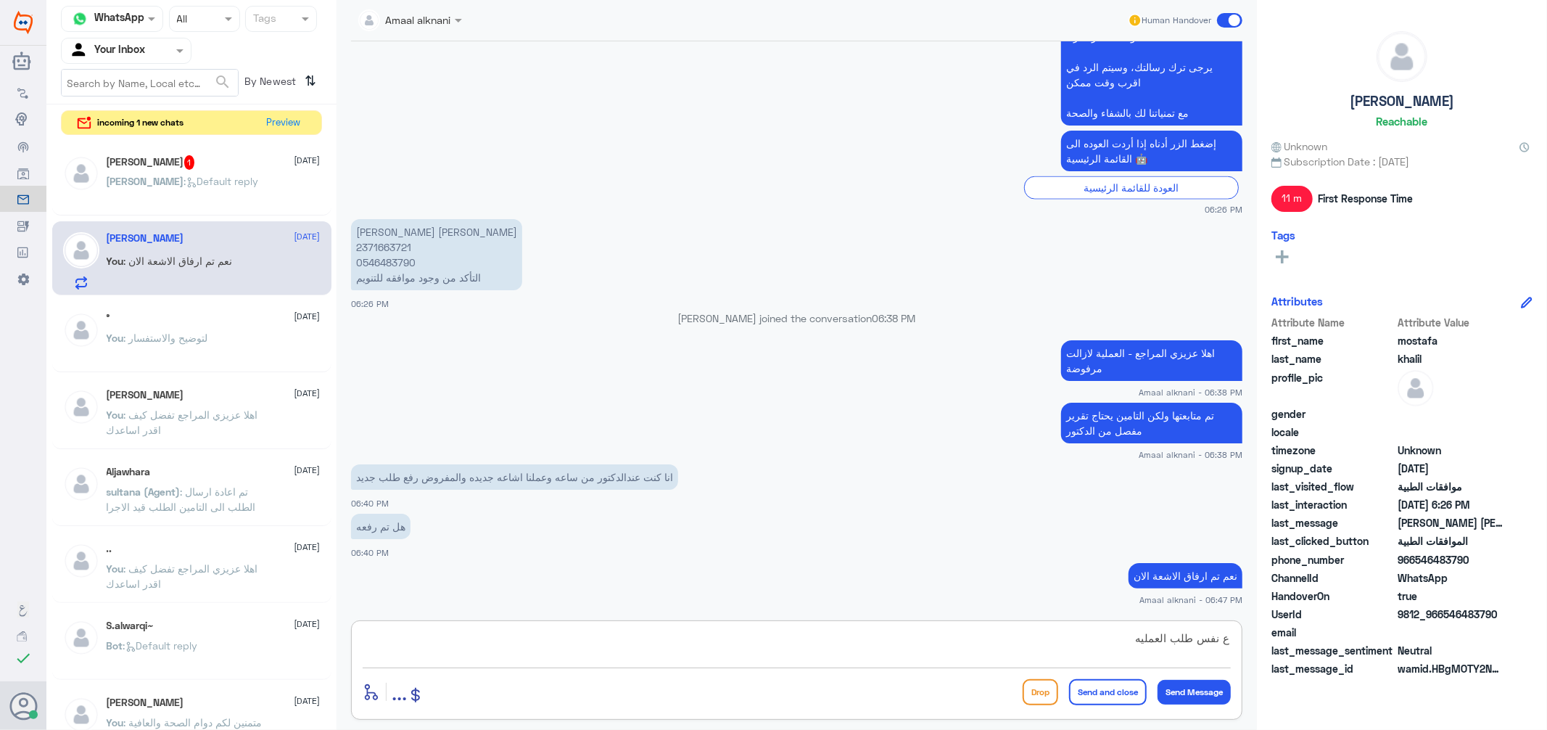
type textarea "ع نفس طلب العمليه"
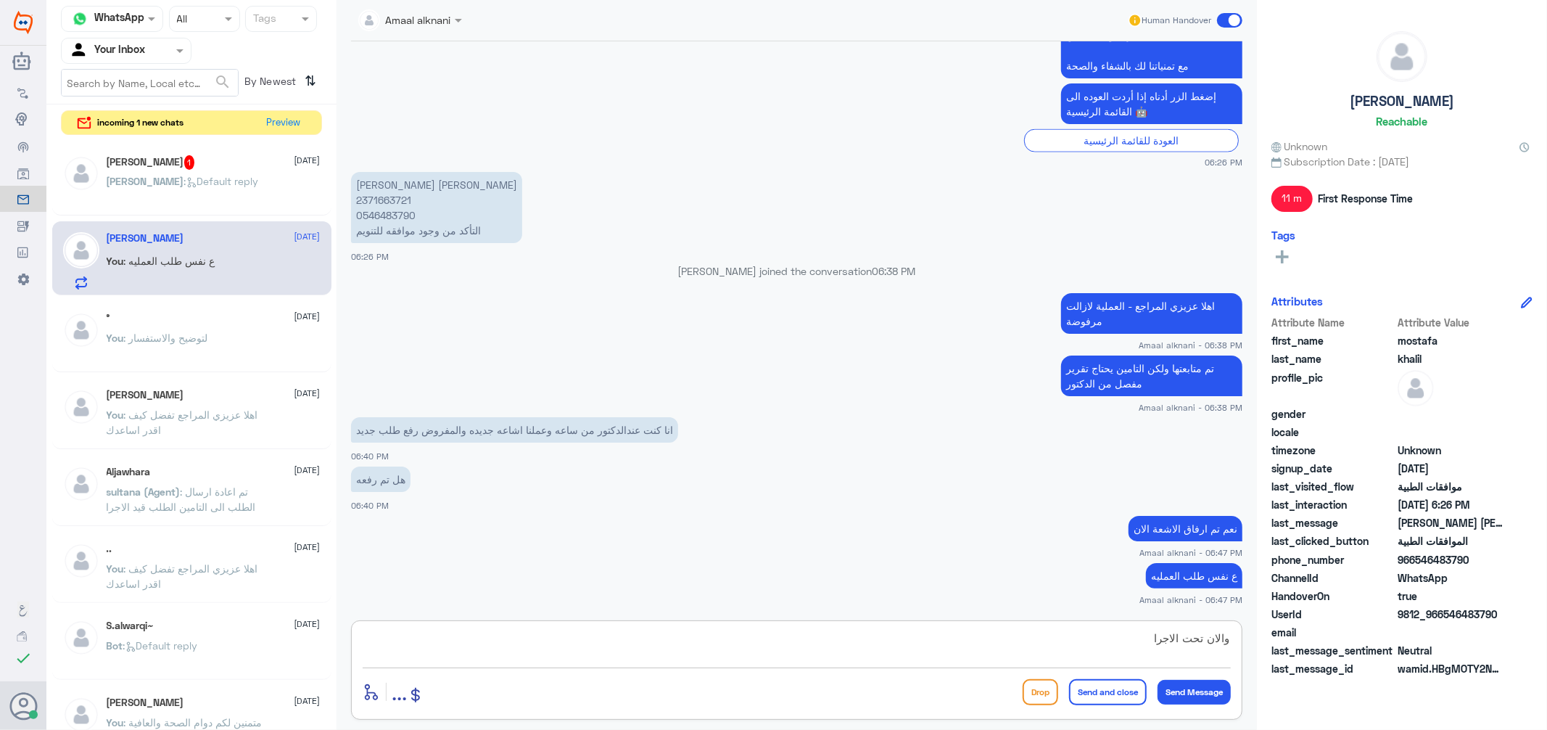
type textarea "والان تحت الاجراء"
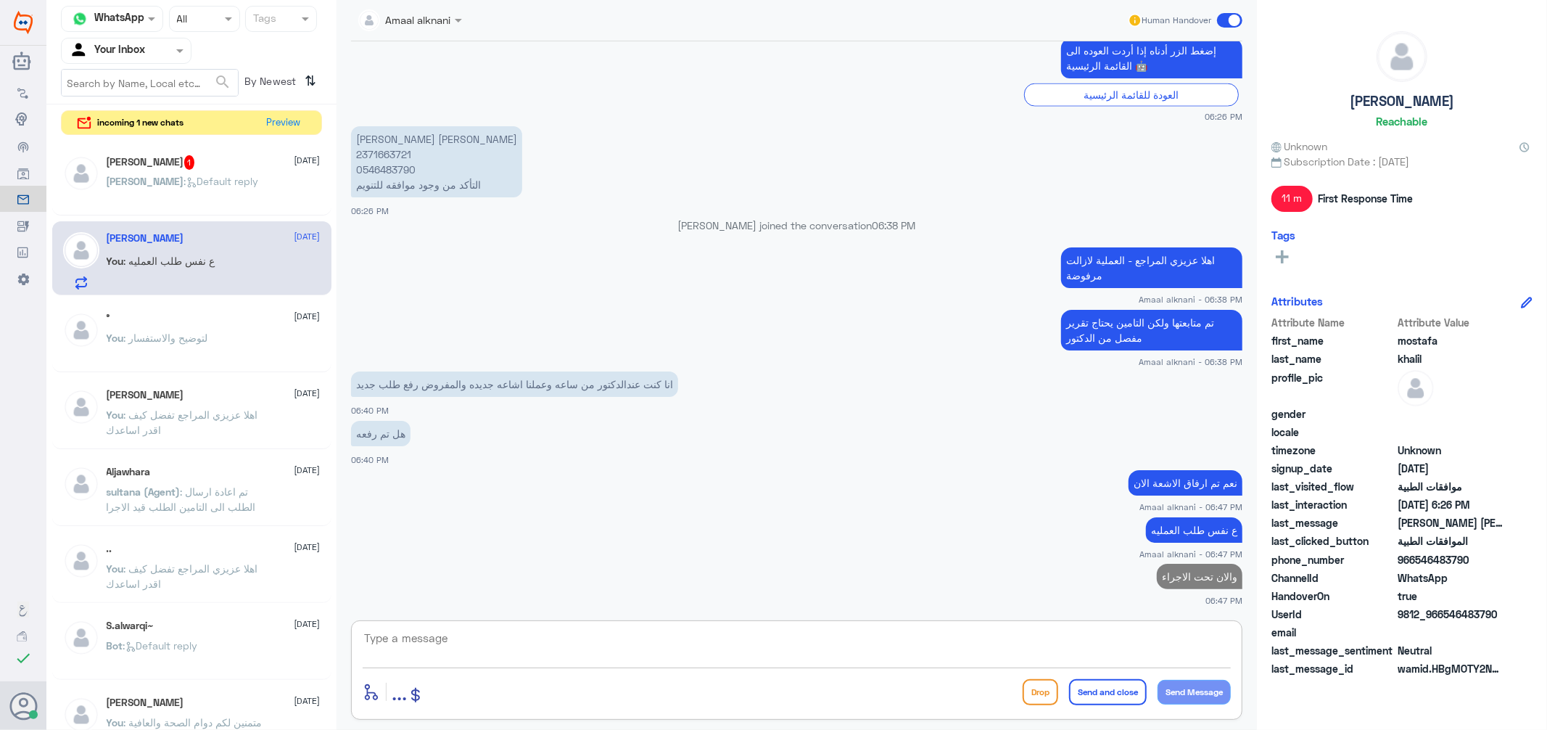
click at [197, 160] on div "[PERSON_NAME] 1 [DATE]" at bounding box center [214, 162] width 214 height 15
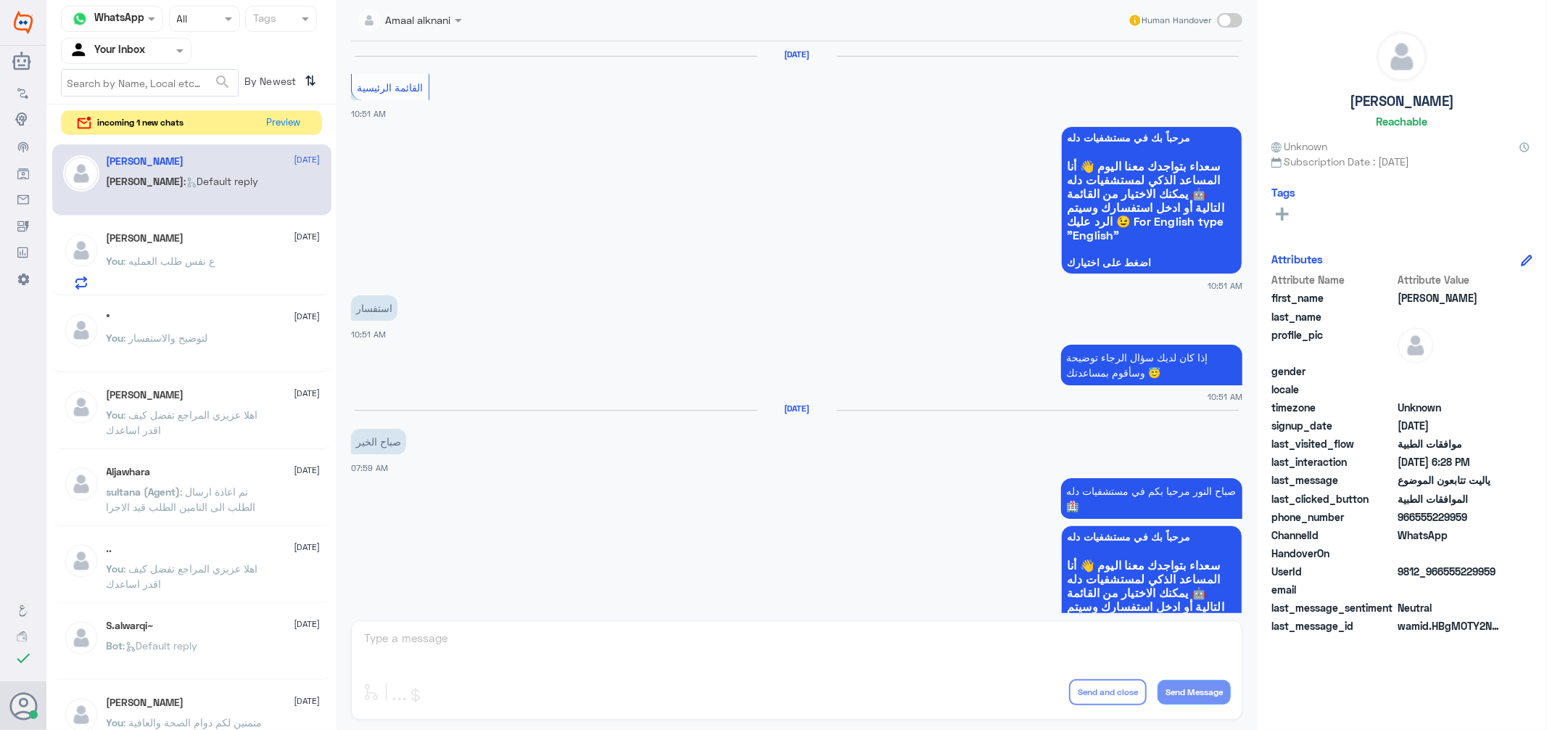
scroll to position [1220, 0]
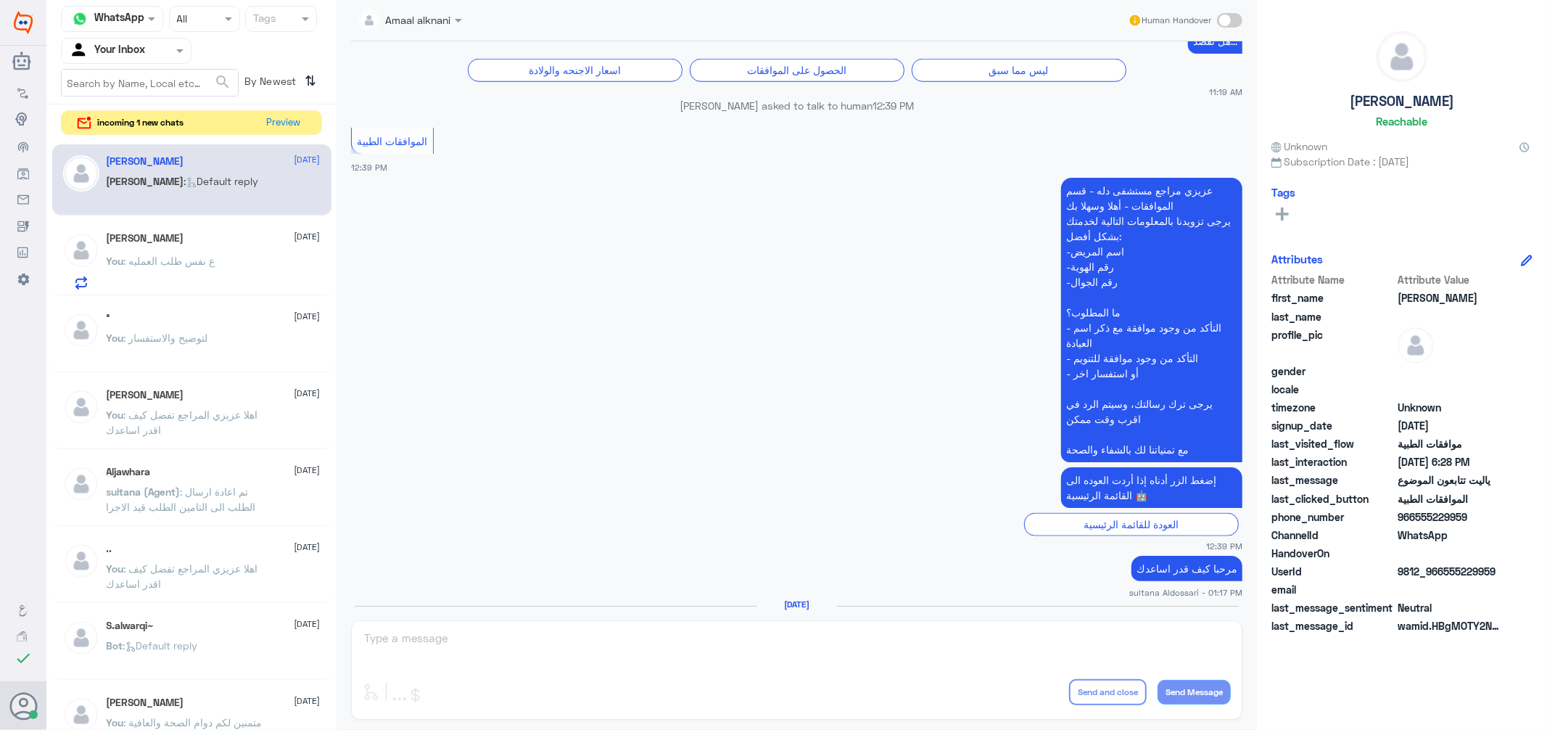
click at [501, 631] on div "Amaal alknani Human Handover [DATE] القائمة الرئيسية 10:51 AM مرحباً بك في مستش…" at bounding box center [797, 367] width 921 height 734
click at [498, 646] on div "Amaal alknani Human Handover [DATE] القائمة الرئيسية 10:51 AM مرحباً بك في مستش…" at bounding box center [797, 367] width 921 height 734
click at [280, 118] on button "Preview" at bounding box center [284, 122] width 45 height 22
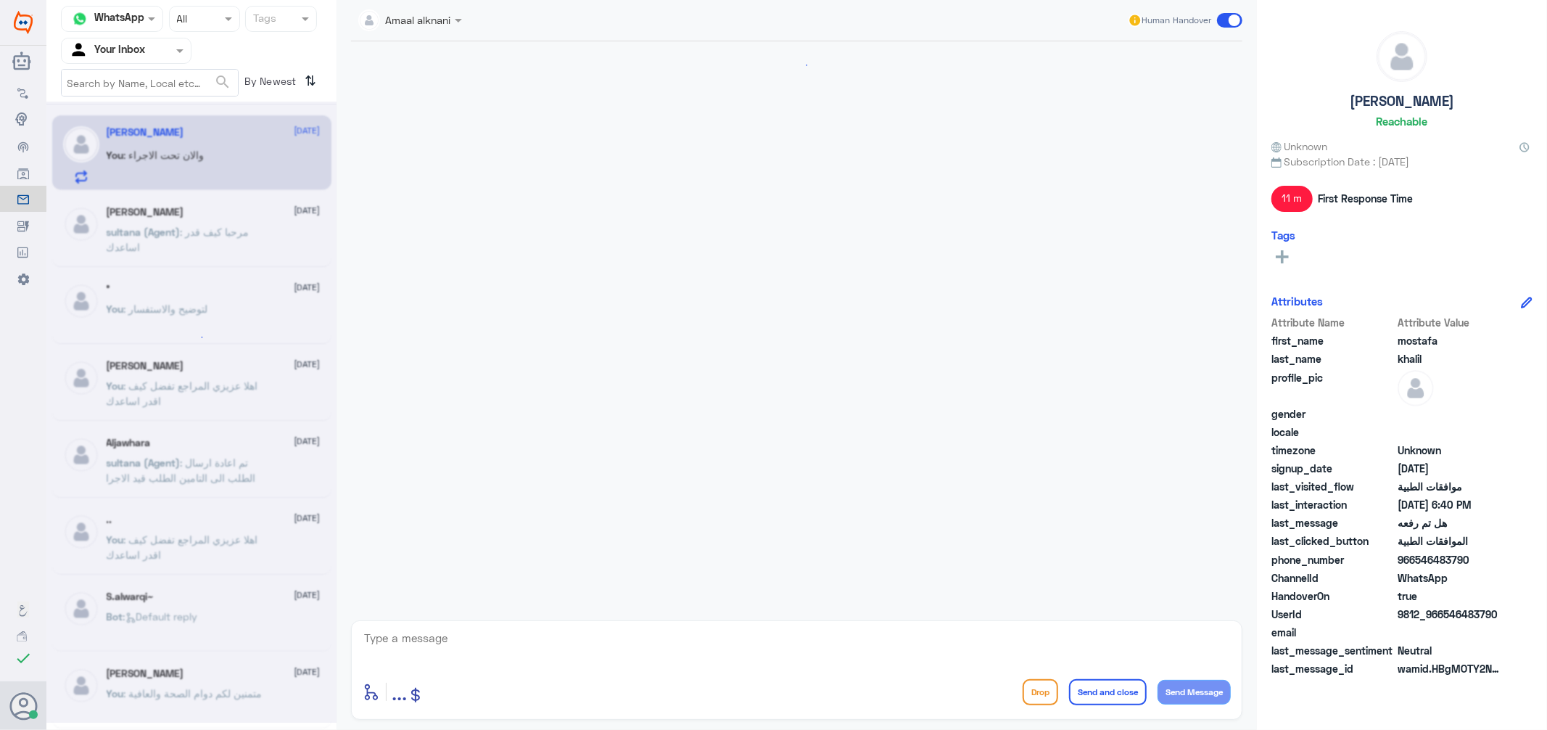
scroll to position [969, 0]
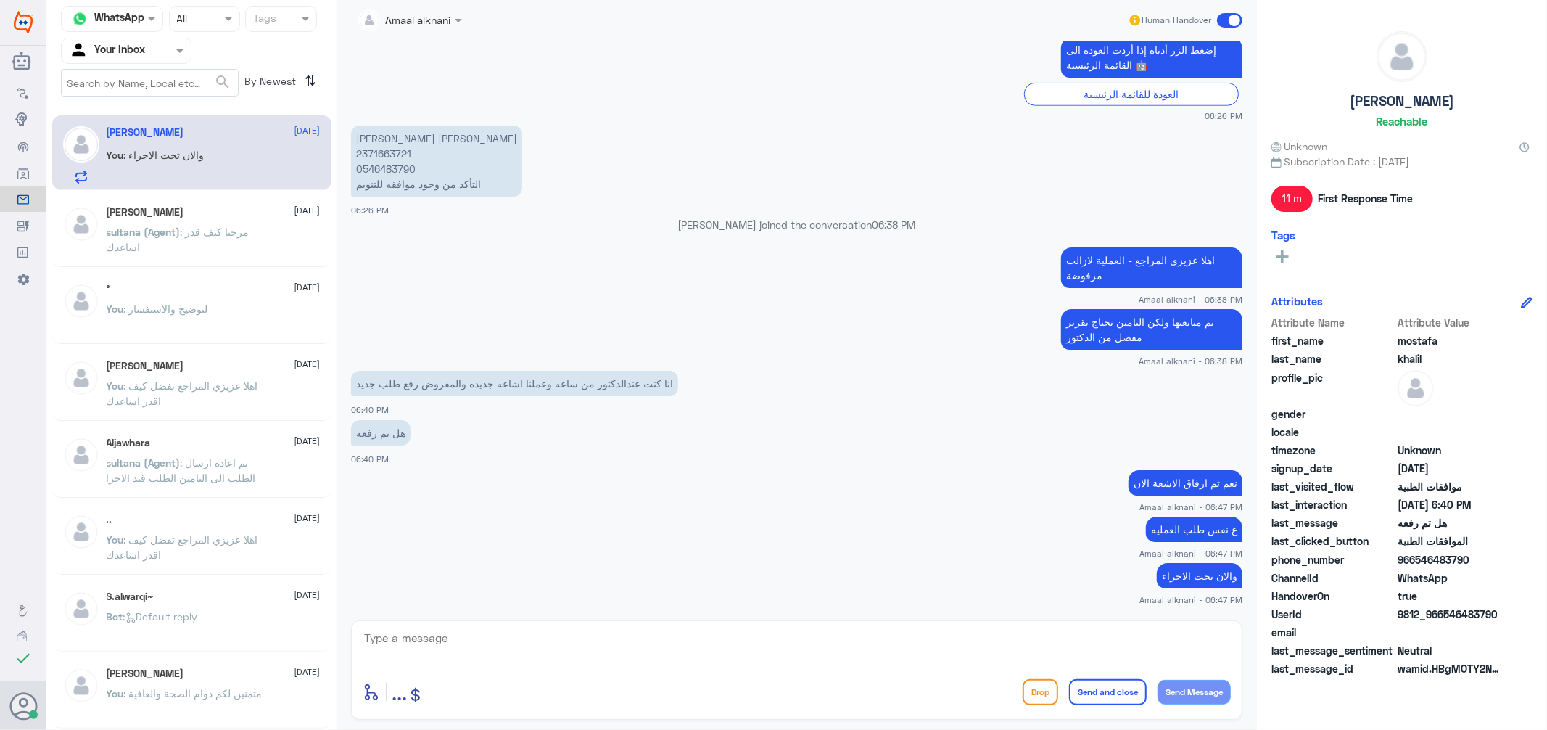
click at [419, 629] on textarea at bounding box center [797, 646] width 868 height 36
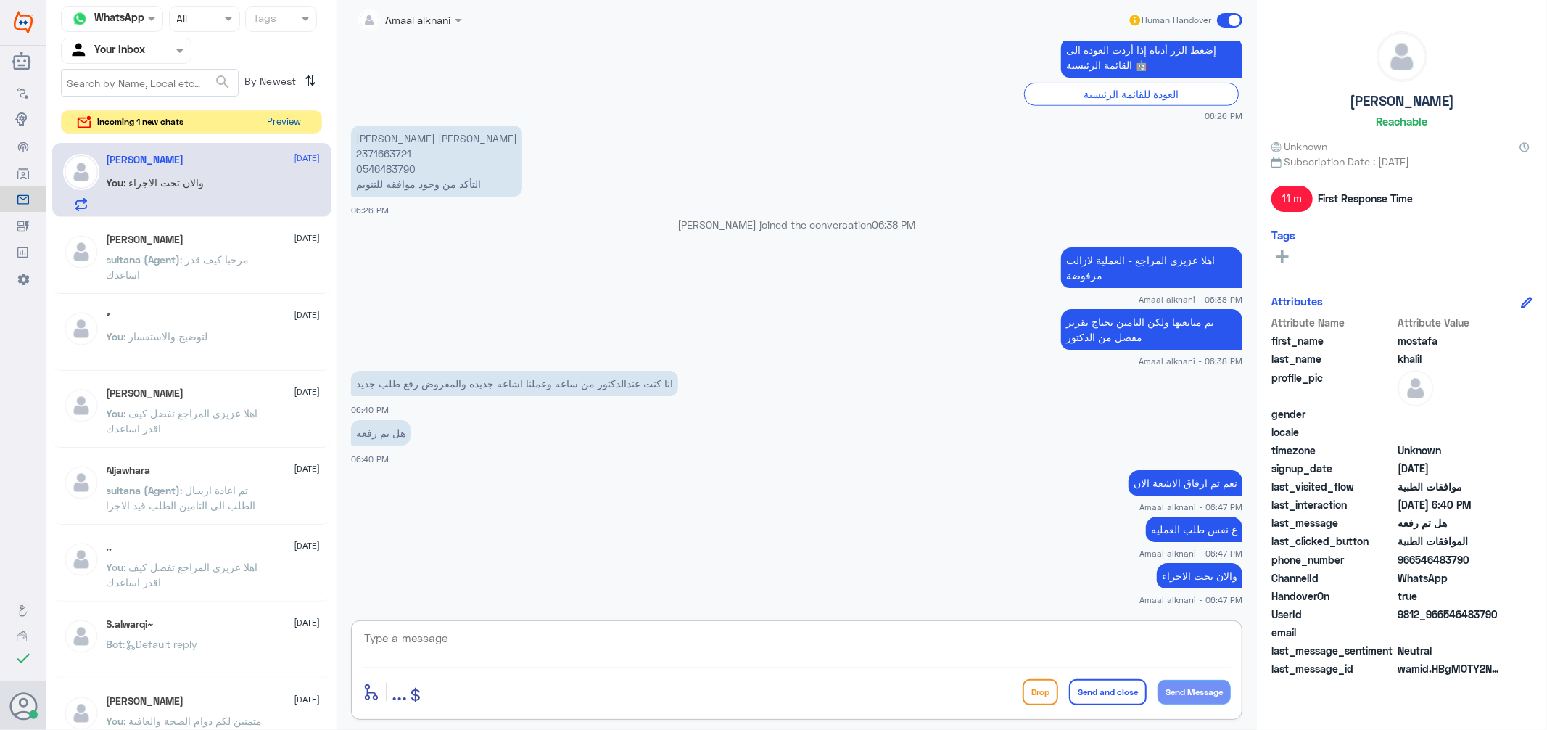
click at [289, 128] on button "Preview" at bounding box center [284, 122] width 45 height 22
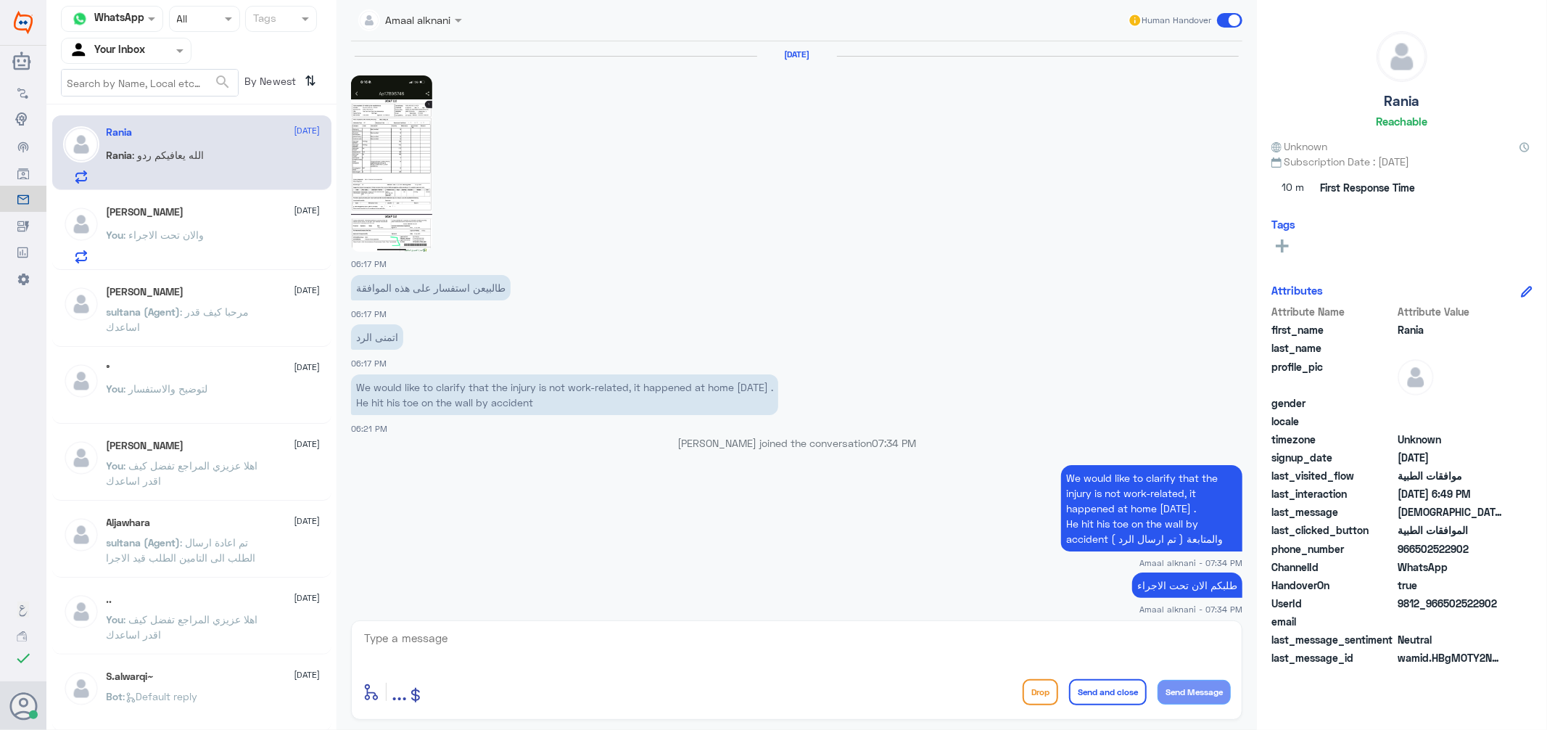
scroll to position [1221, 0]
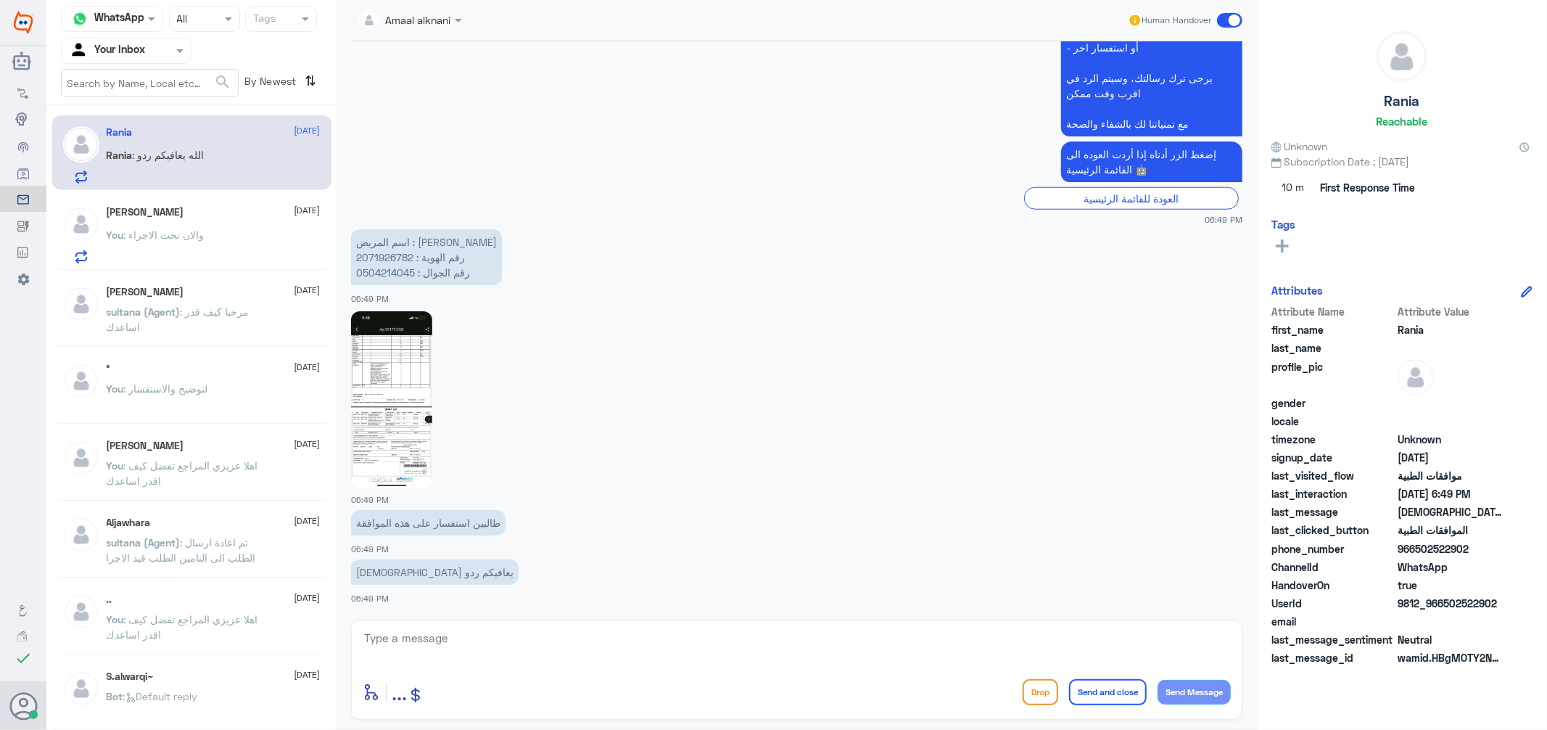
click at [457, 640] on textarea at bounding box center [797, 646] width 868 height 36
click at [387, 272] on p "اسم المريض : [PERSON_NAME] رقم الهوية : 2071926782 رقم الجوال : 0504214045" at bounding box center [426, 257] width 151 height 56
copy p "0504214045"
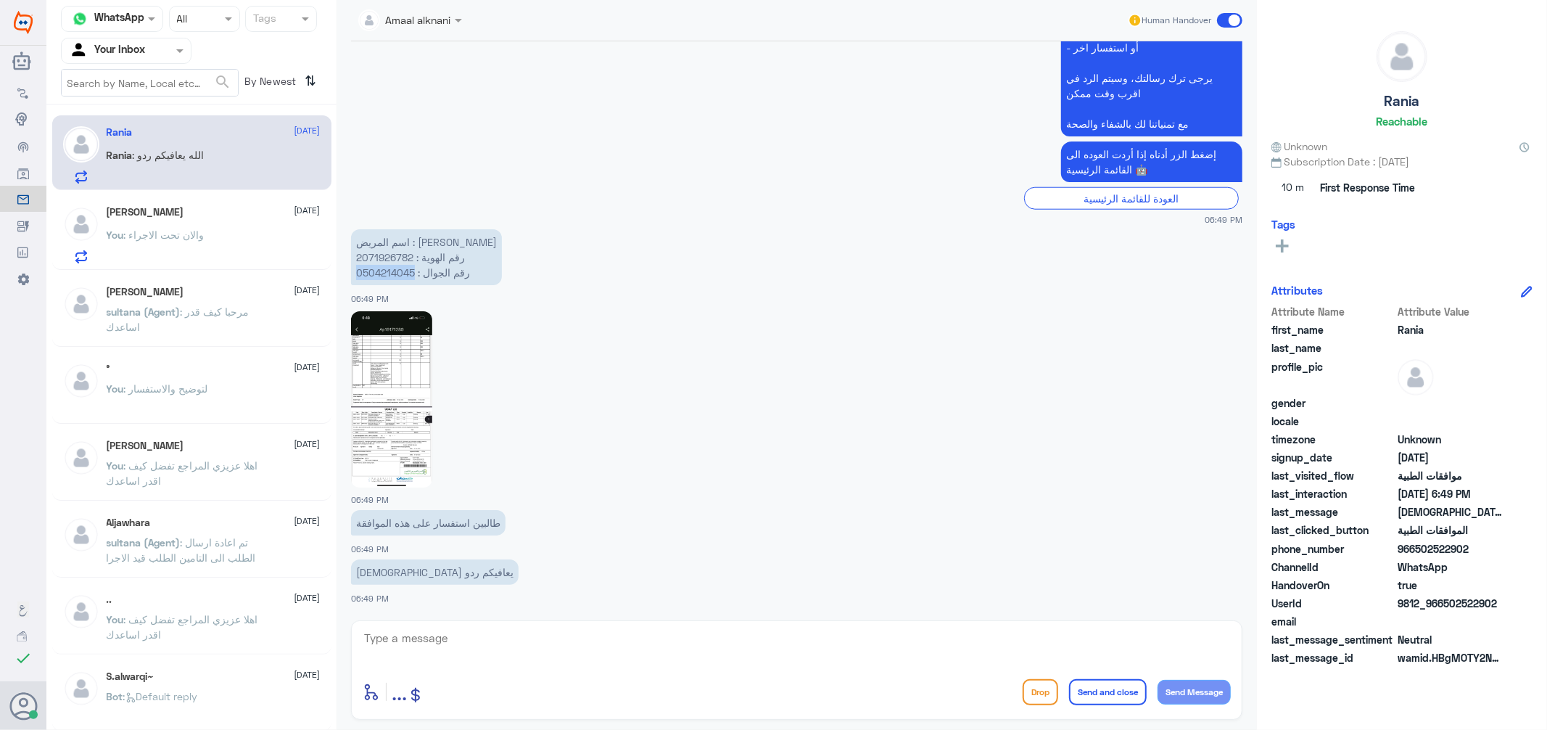
copy p "0504214045"
click at [405, 436] on img at bounding box center [391, 399] width 81 height 176
click at [435, 641] on textarea at bounding box center [797, 646] width 868 height 36
type textarea "ابشر دقايق من فضلك"
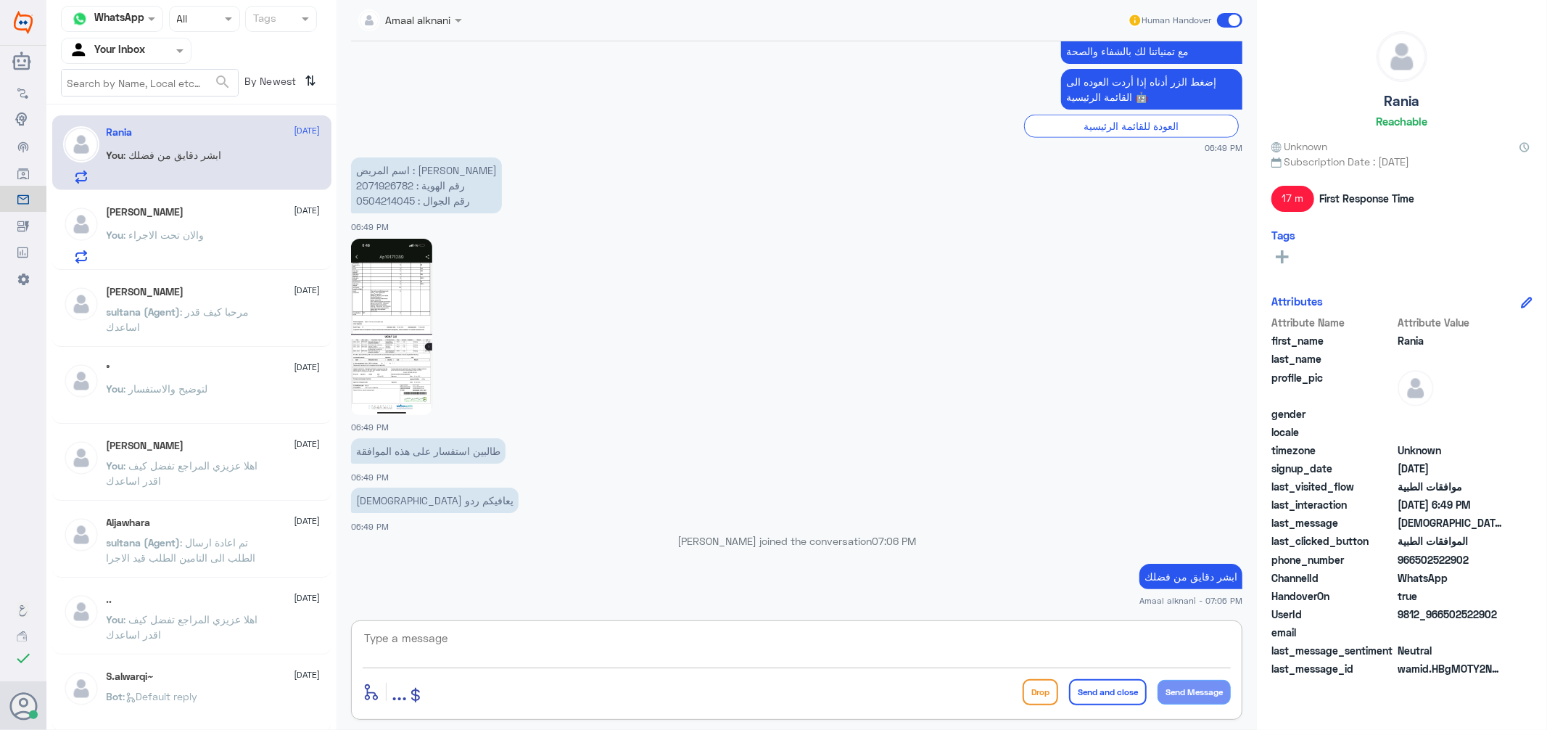
click at [381, 197] on p "اسم المريض : [PERSON_NAME] رقم الهوية : 2071926782 رقم الجوال : 0504214045" at bounding box center [426, 185] width 151 height 56
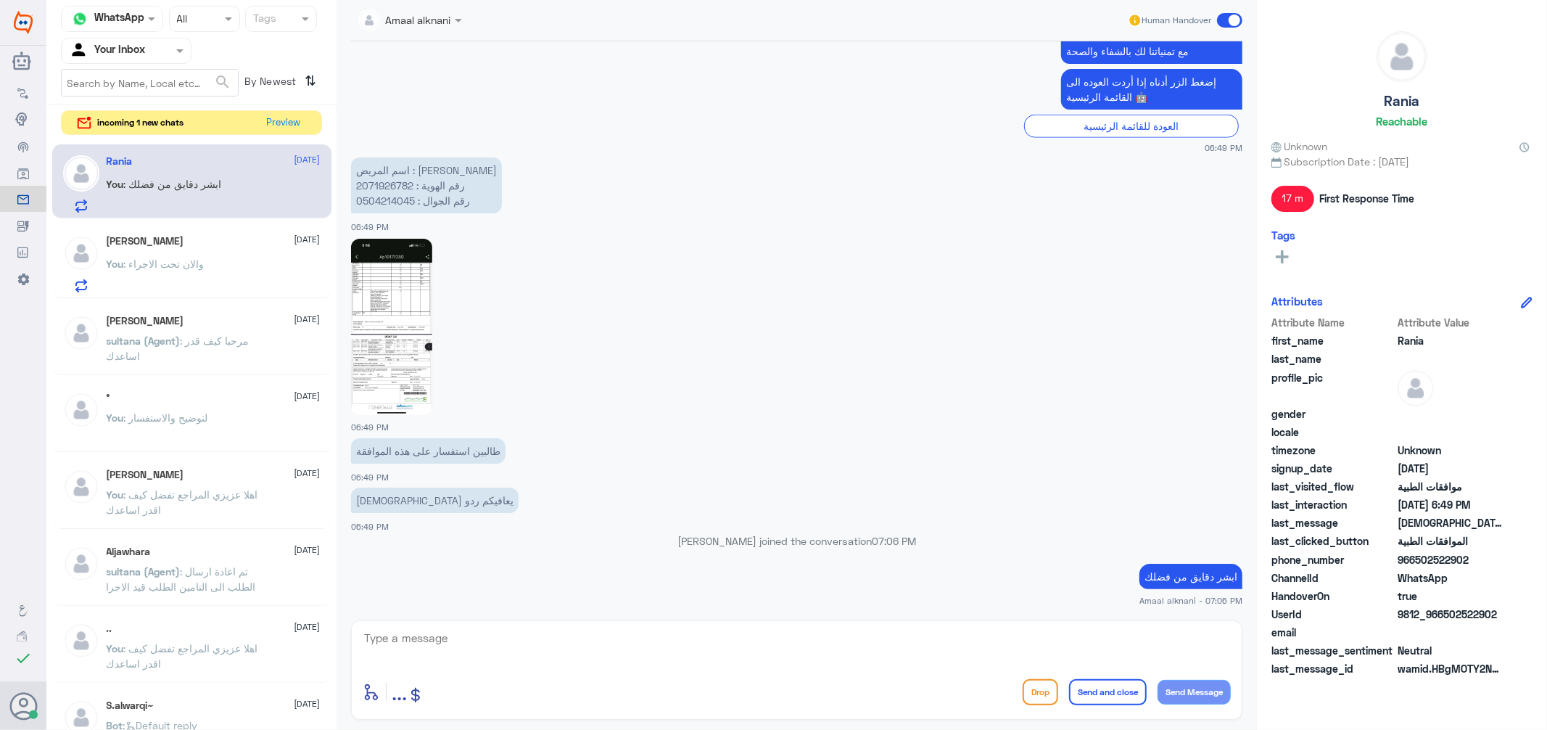
click at [445, 662] on textarea at bounding box center [797, 646] width 868 height 36
click at [398, 197] on p "اسم المريض : [PERSON_NAME] رقم الهوية : 2071926782 رقم الجوال : 0504214045" at bounding box center [426, 185] width 151 height 56
click at [546, 651] on textarea at bounding box center [797, 646] width 868 height 36
type textarea "تم متابعة طلبكم"
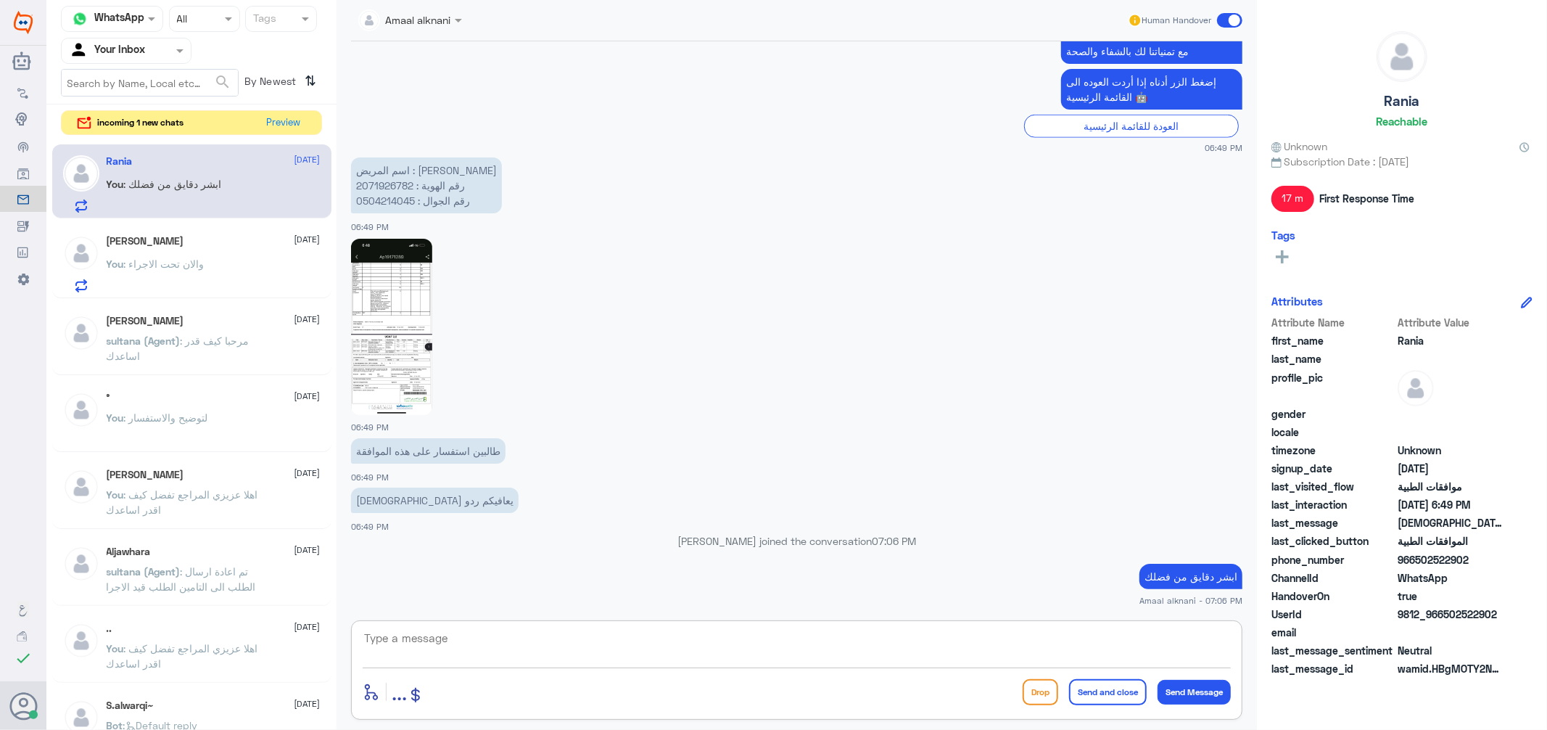
scroll to position [1314, 0]
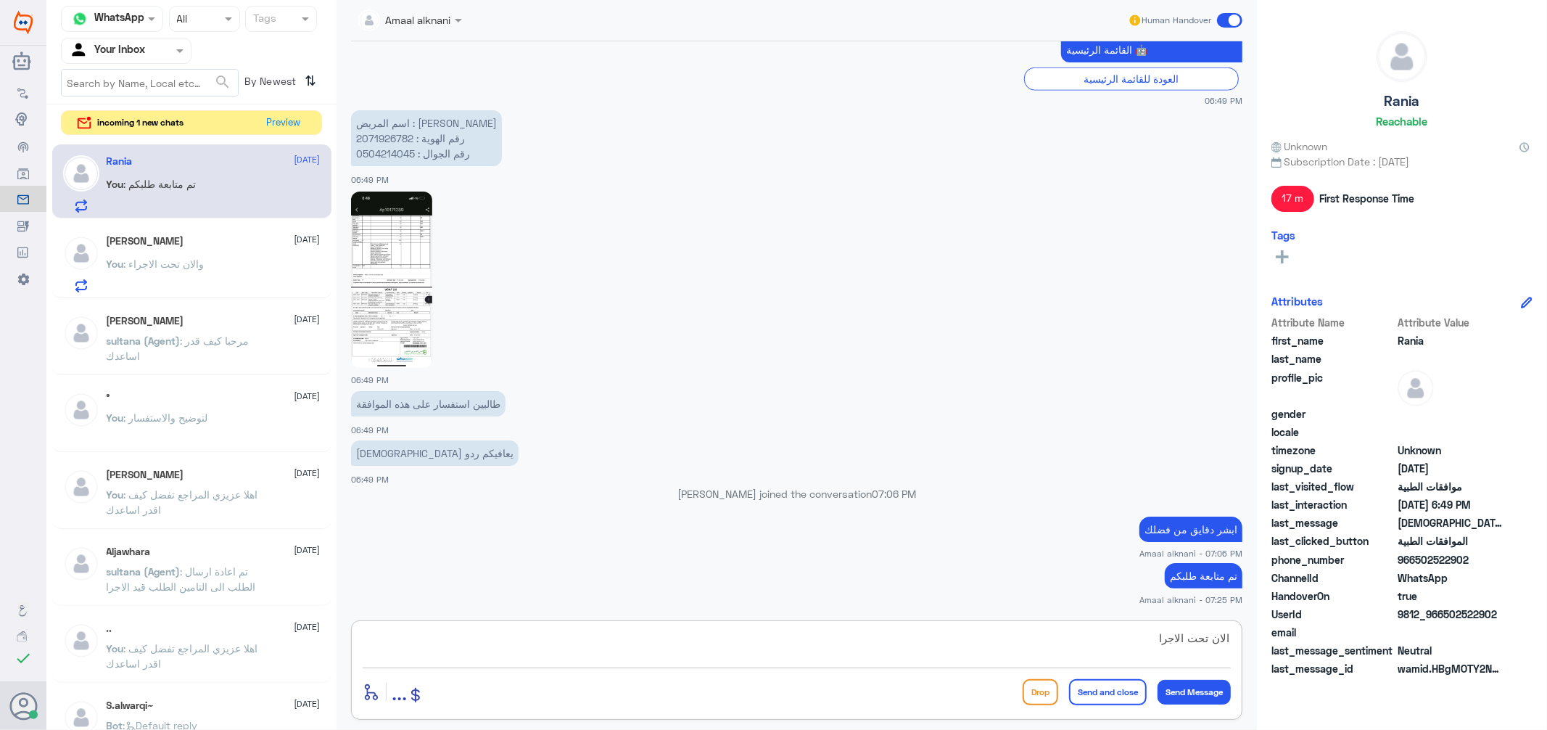
type textarea "الان تحت الاجراء"
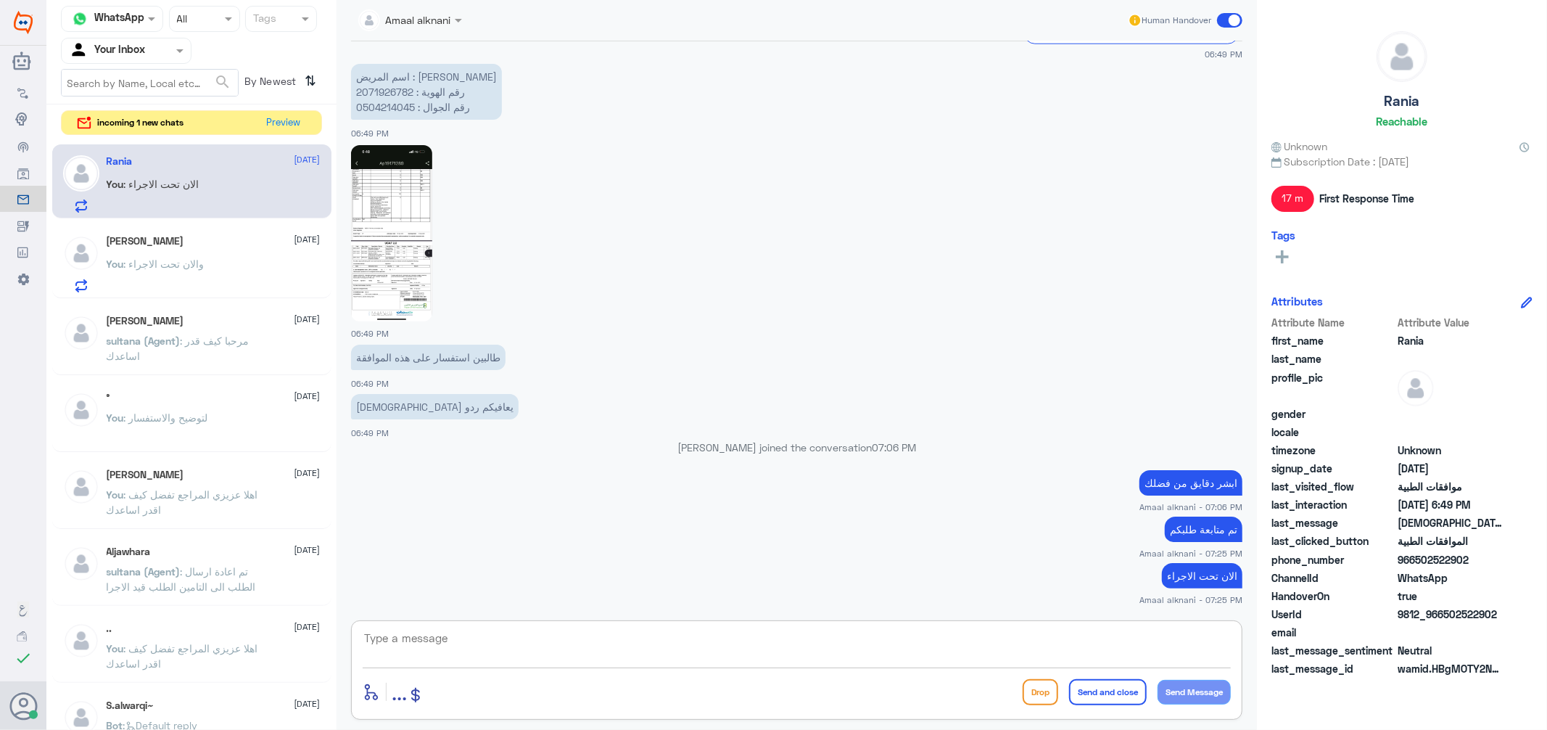
click at [426, 636] on textarea at bounding box center [797, 646] width 868 height 36
click at [667, 651] on textarea at bounding box center [797, 646] width 868 height 36
drag, startPoint x: 286, startPoint y: 120, endPoint x: 343, endPoint y: 172, distance: 77.5
click at [285, 120] on button "Preview" at bounding box center [284, 122] width 45 height 22
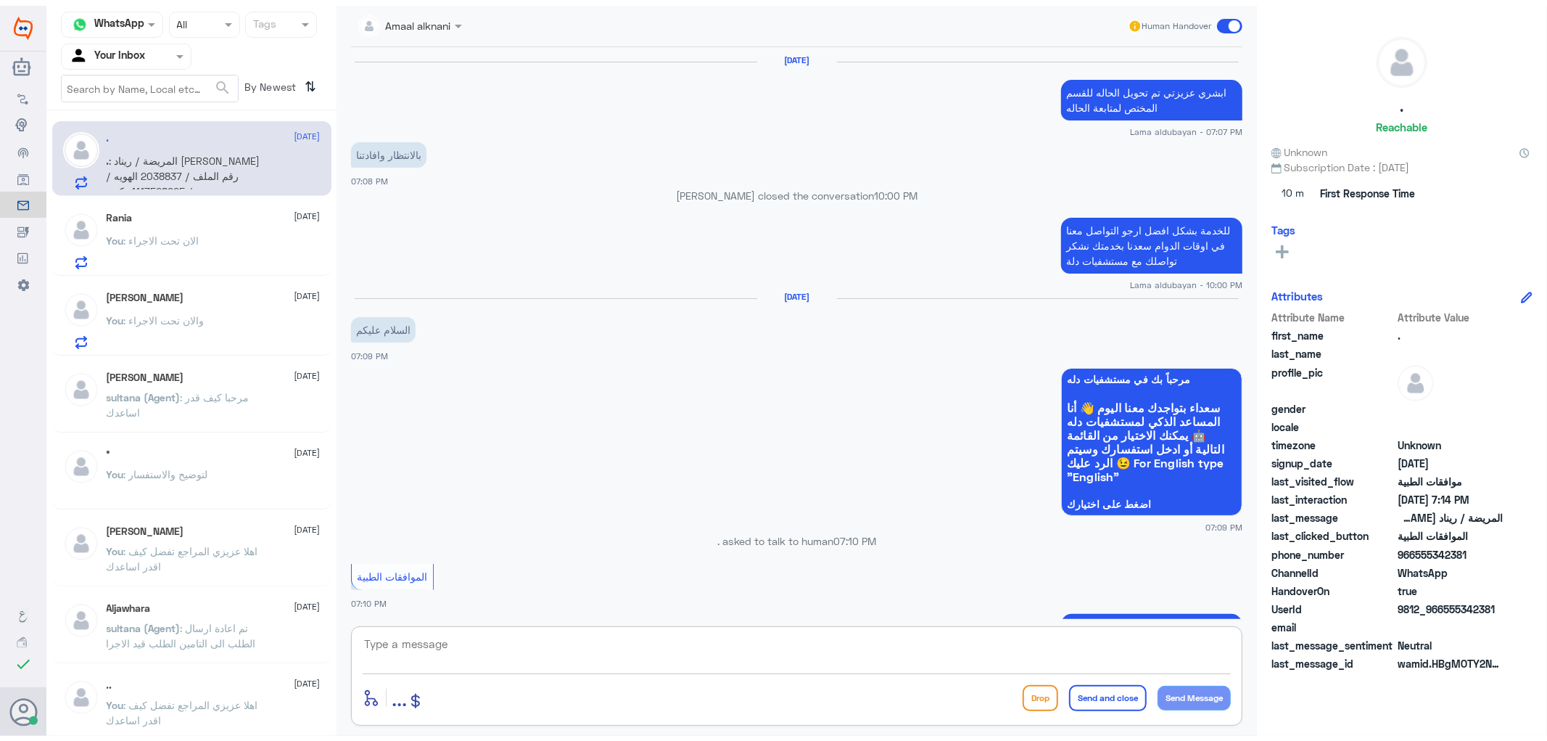
scroll to position [1330, 0]
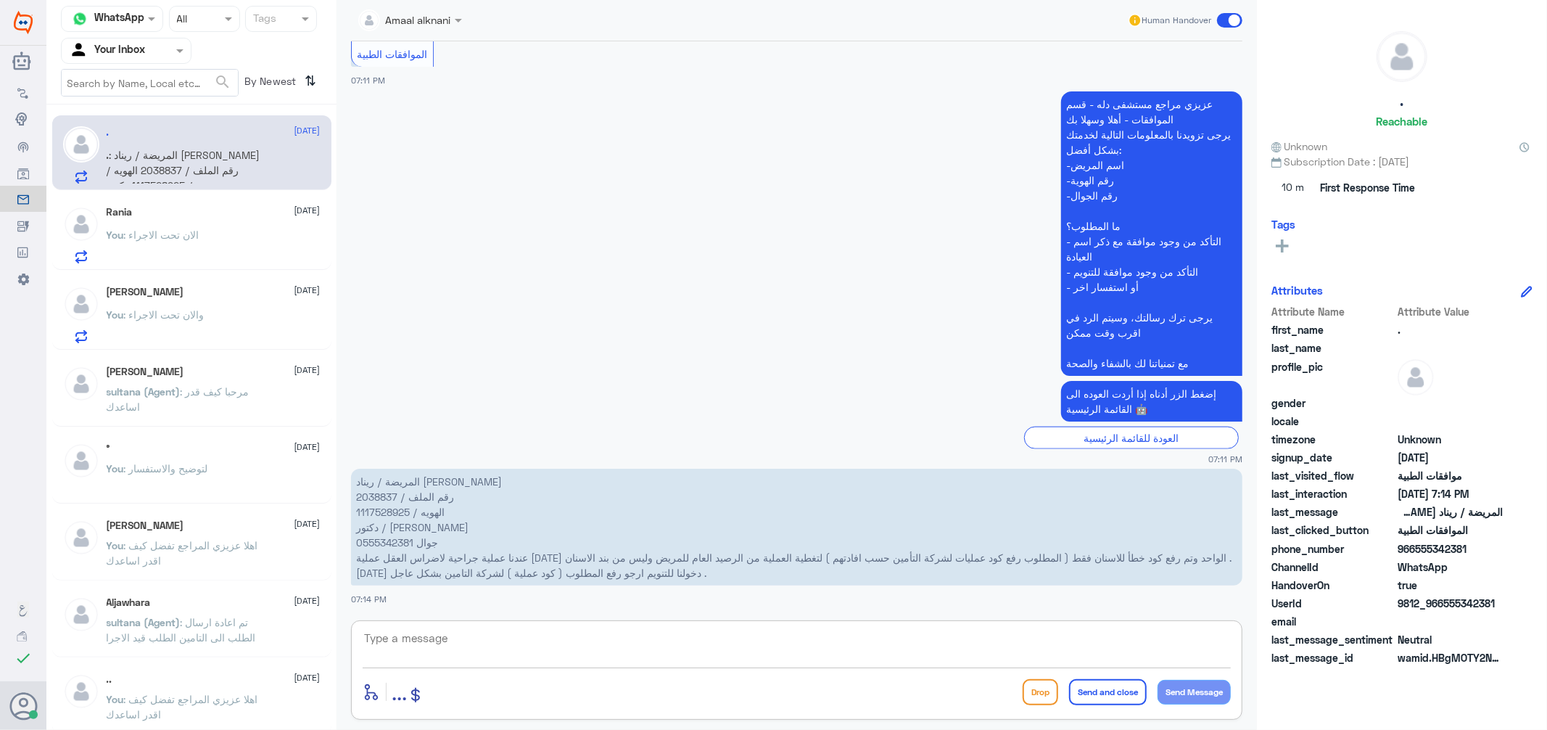
click at [459, 642] on textarea at bounding box center [797, 646] width 868 height 36
click at [379, 492] on p "المريضة / ريناد [PERSON_NAME] رقم الملف / 2038837 الهويه / 1117528925 دكتور / […" at bounding box center [797, 527] width 892 height 117
click at [495, 651] on textarea at bounding box center [797, 646] width 868 height 36
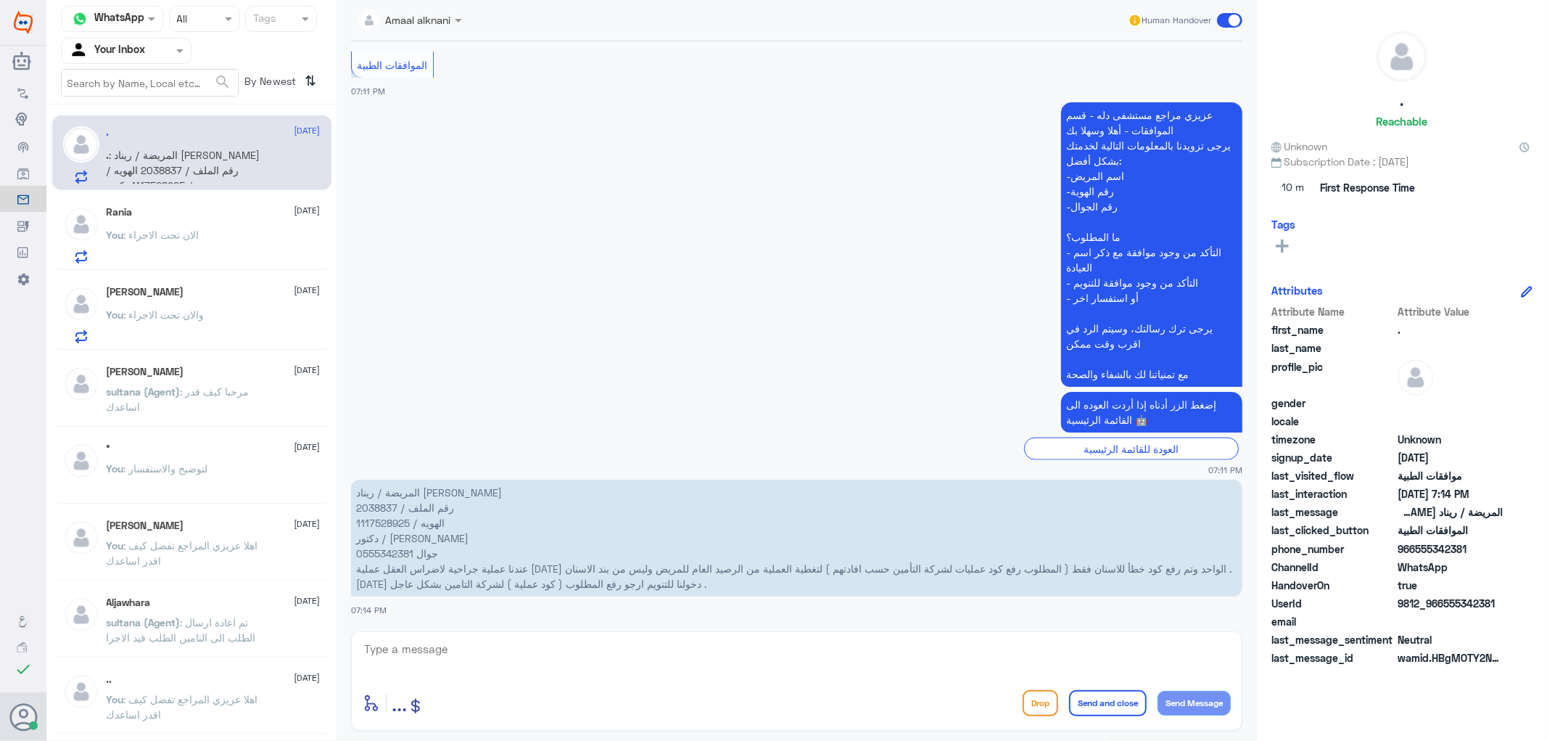
scroll to position [1319, 0]
click at [424, 671] on textarea at bounding box center [797, 657] width 868 height 36
type textarea "الطلب تحت عيادة الاسنان طبيبكم جراحة [PERSON_NAME] المراجع"
